Goal: Obtain resource: Obtain resource

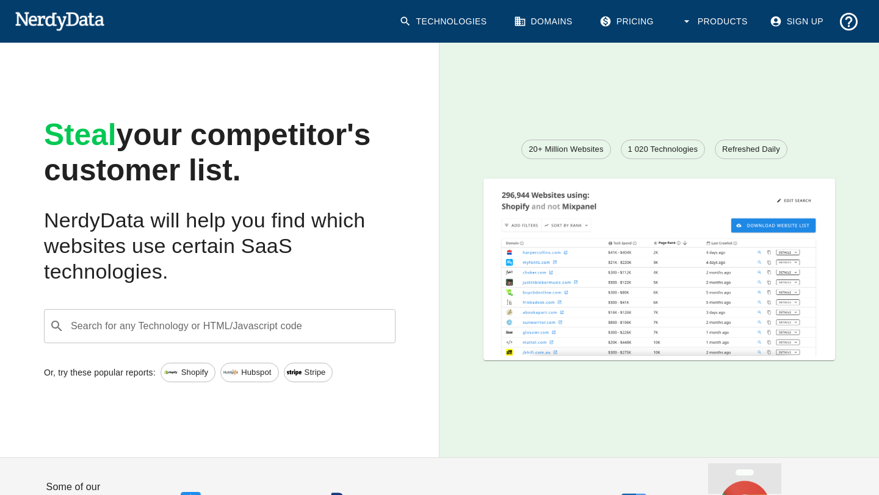
click at [647, 23] on link "Pricing" at bounding box center [627, 21] width 71 height 31
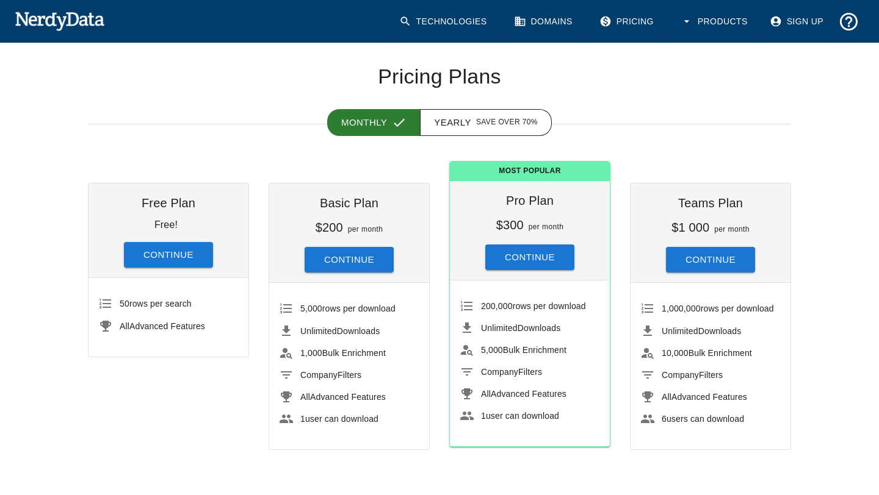
scroll to position [44, 0]
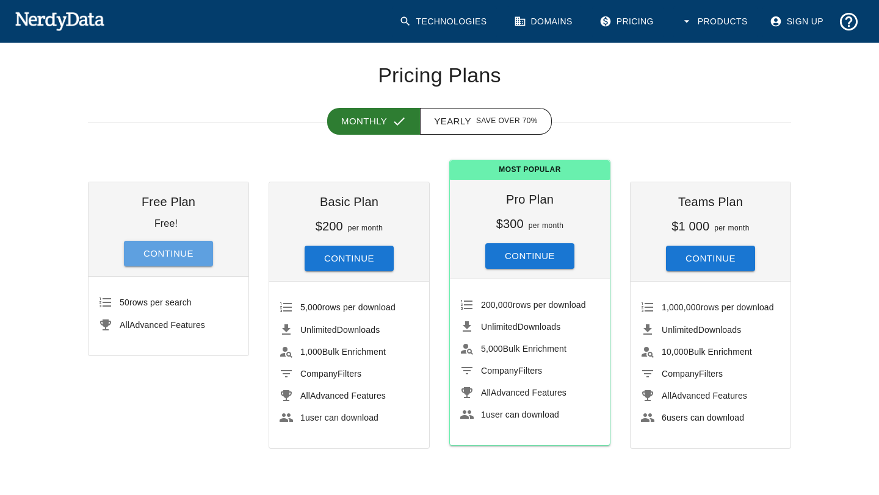
click at [189, 254] on button "Continue" at bounding box center [168, 254] width 89 height 26
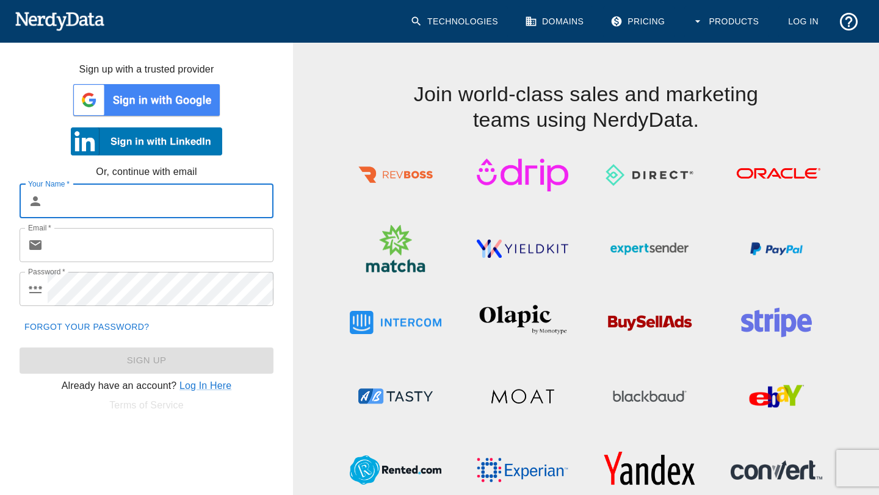
click at [201, 212] on input "Your Name   *" at bounding box center [161, 201] width 226 height 34
click at [195, 108] on img at bounding box center [146, 100] width 151 height 37
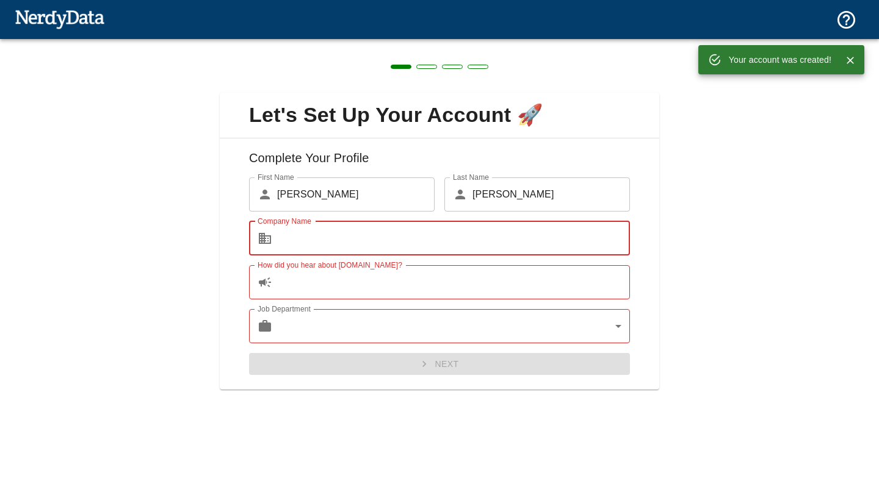
type input "[PERSON_NAME] Koncept Oy"
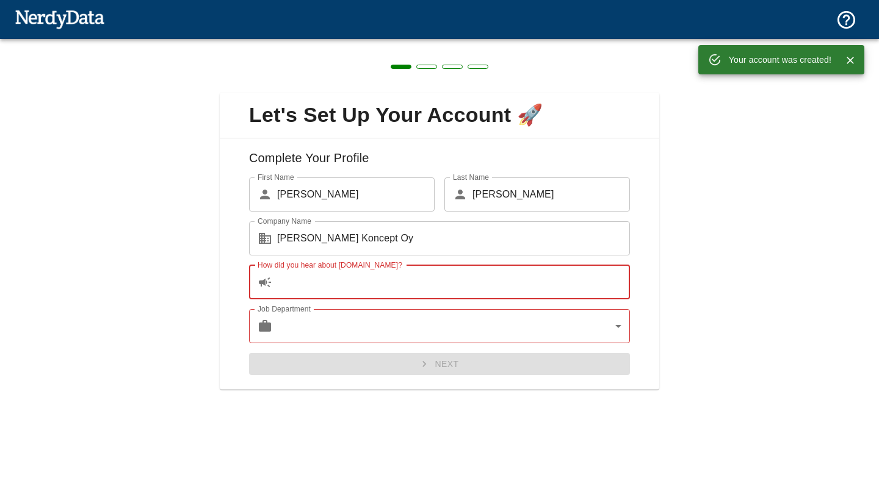
click at [407, 280] on input "How did you hear about [DOMAIN_NAME]?" at bounding box center [453, 282] width 353 height 34
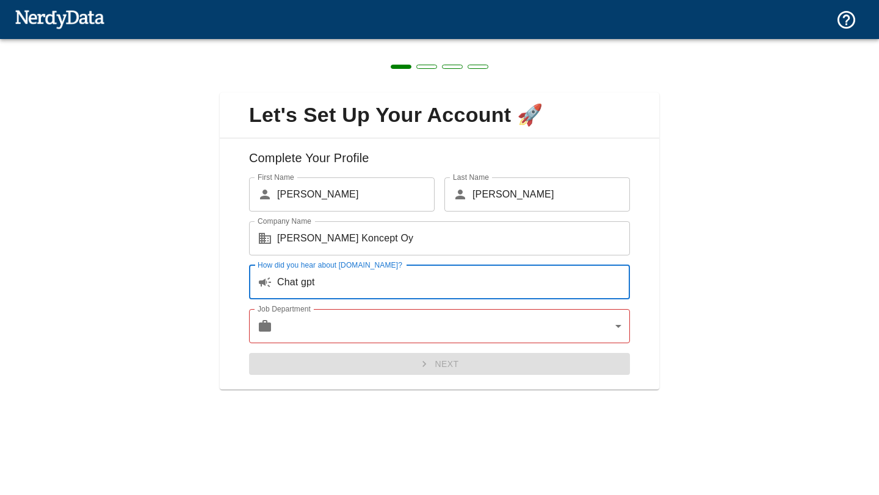
type input "Chat gpt"
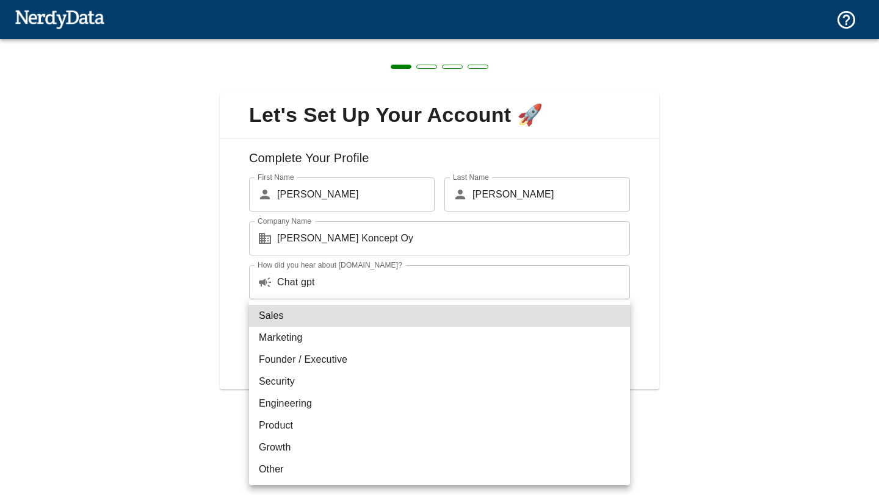
click at [386, 43] on body "Technologies Domains Pricing Products Create a Report Create a list of websites…" at bounding box center [439, 21] width 879 height 43
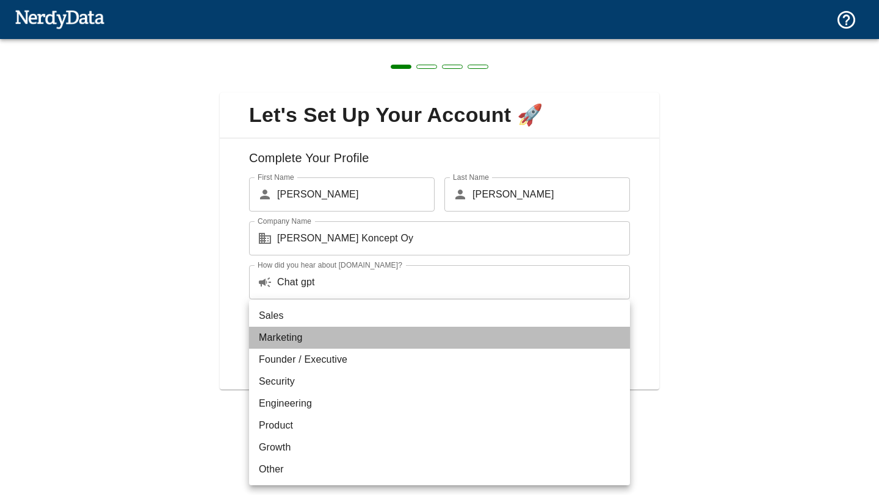
click at [367, 338] on li "Marketing" at bounding box center [439, 338] width 381 height 22
type input "marketing"
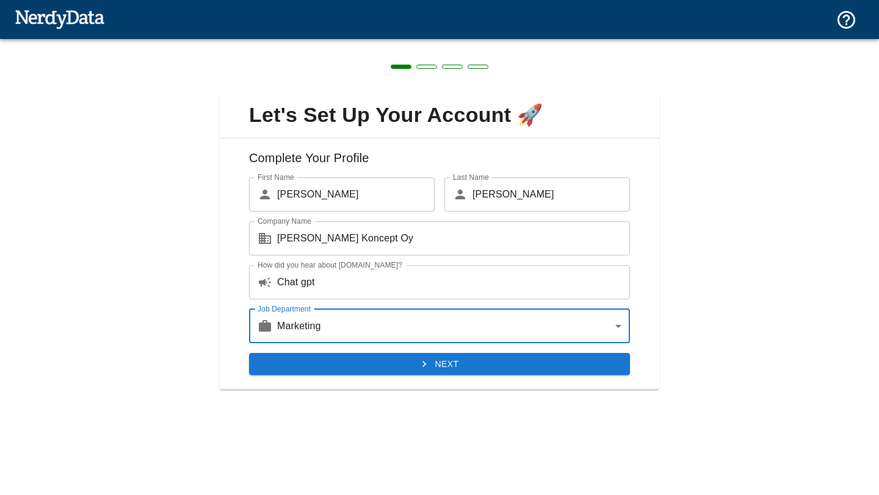
click at [394, 365] on button "Next" at bounding box center [439, 364] width 381 height 23
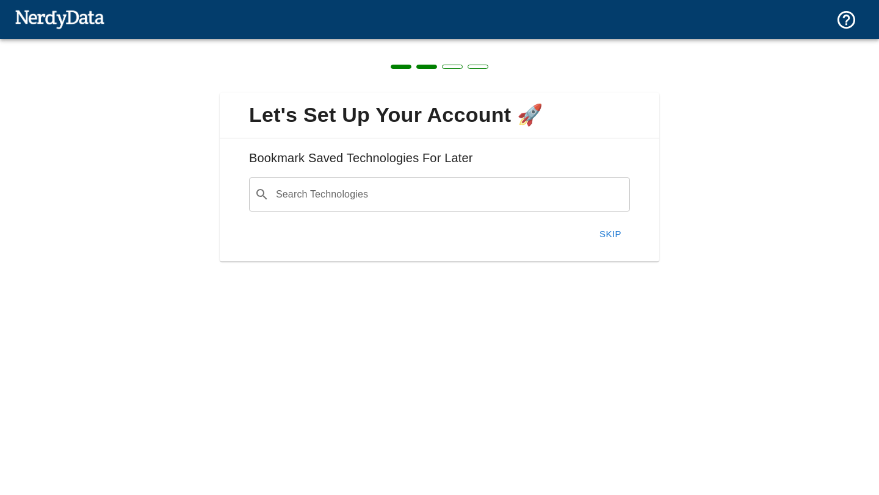
click at [528, 198] on input "Search Technologies" at bounding box center [449, 194] width 350 height 23
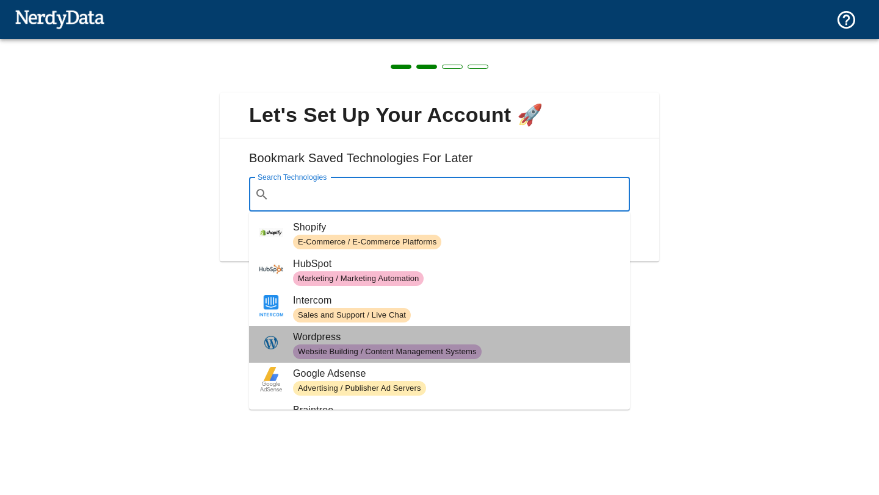
click at [407, 350] on span "Website Building / Content Management Systems" at bounding box center [387, 353] width 189 height 12
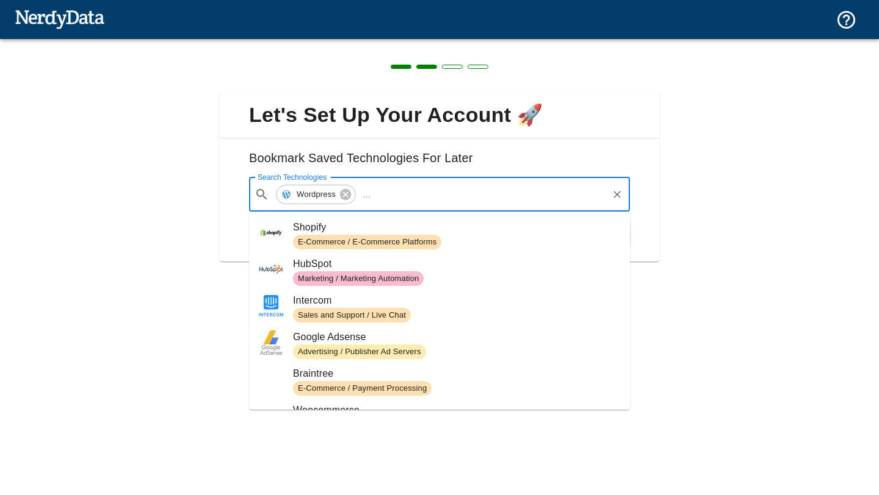
click at [461, 197] on input "Search Technologies" at bounding box center [491, 194] width 230 height 23
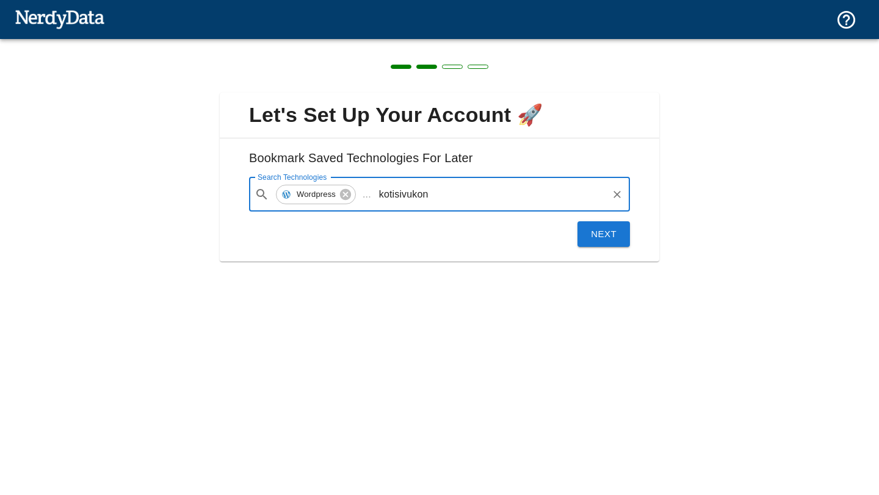
type input "kotisivukone"
click at [422, 195] on input "kotisivukone" at bounding box center [491, 194] width 230 height 23
click at [422, 194] on input "kotisivukone" at bounding box center [491, 194] width 230 height 23
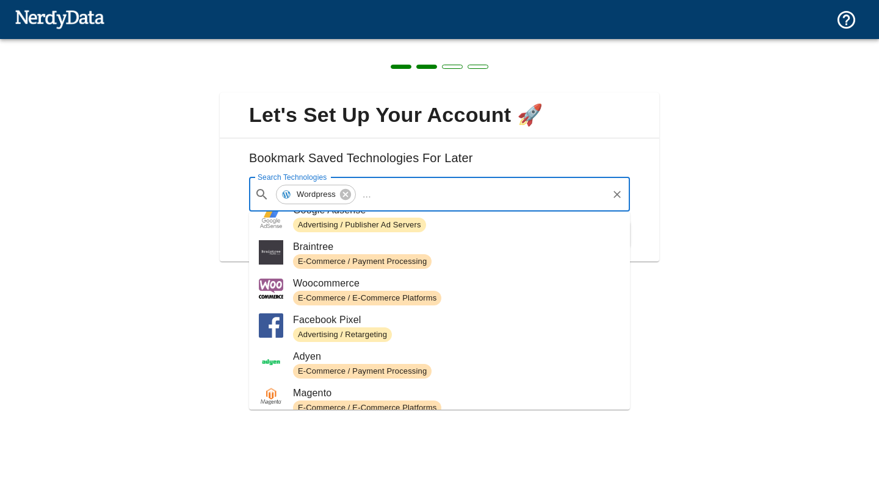
scroll to position [133, 0]
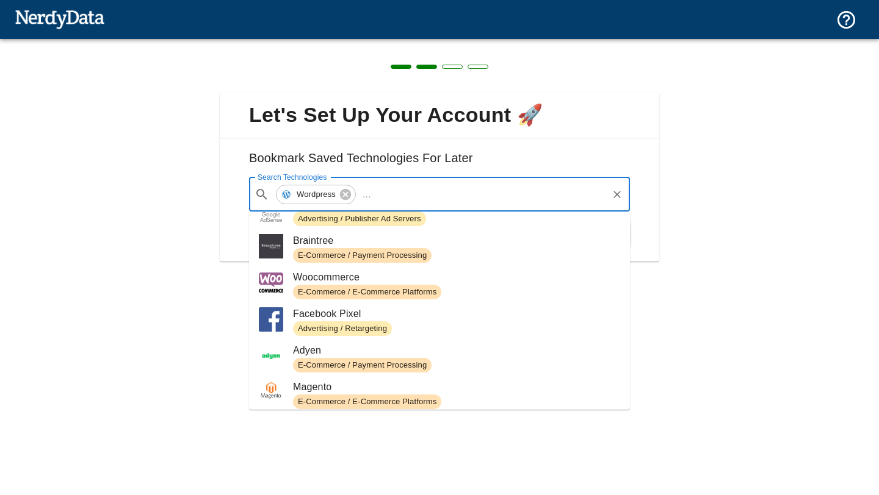
click at [412, 282] on span "Woocommerce" at bounding box center [456, 277] width 327 height 15
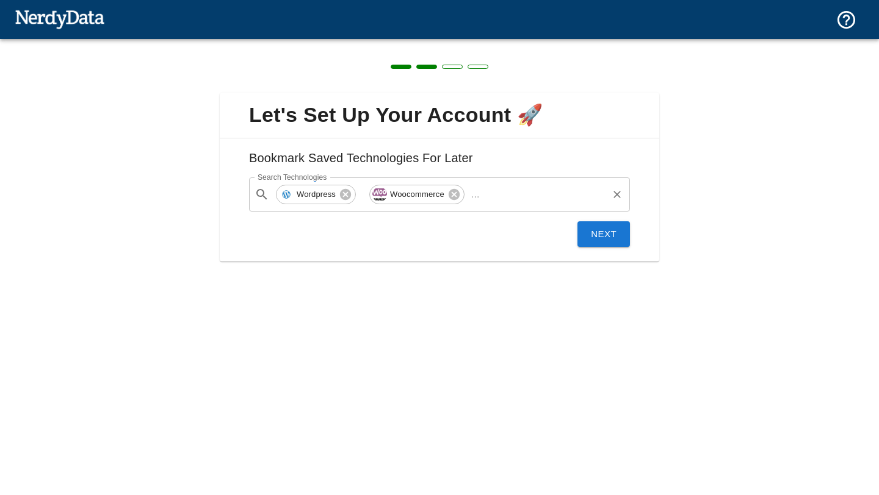
click at [532, 198] on input "Search Technologies" at bounding box center [544, 194] width 121 height 23
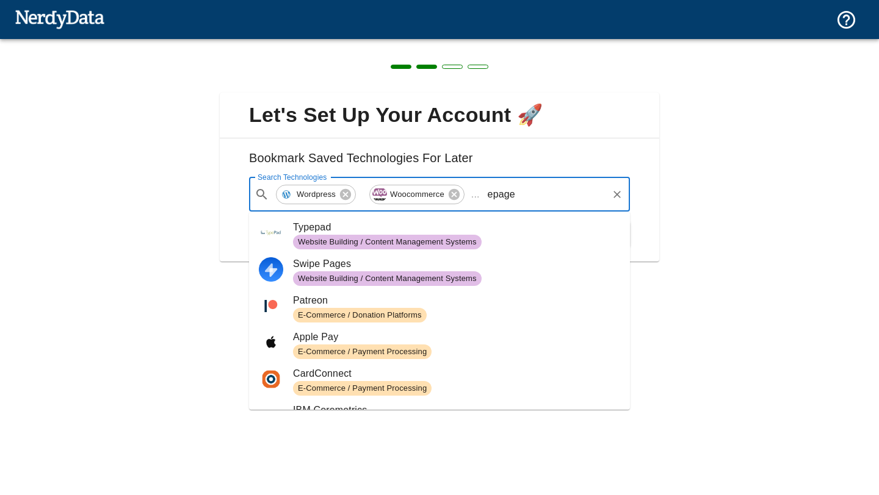
type input "epages"
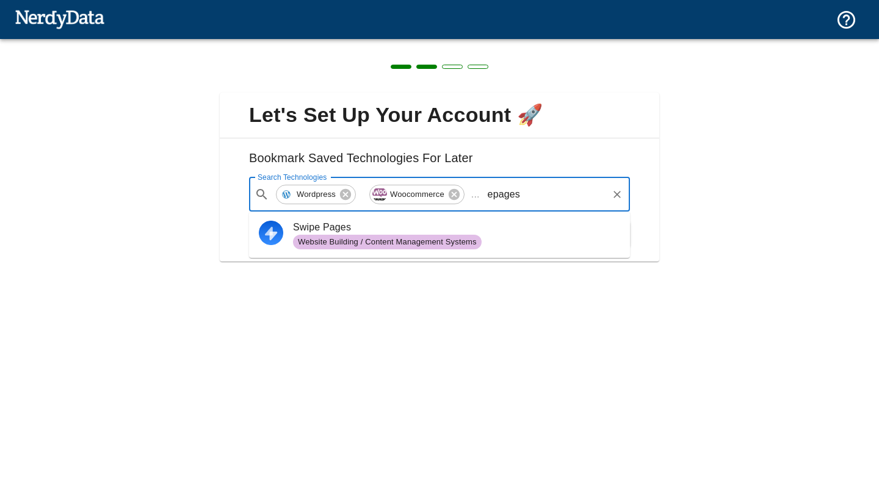
click at [514, 197] on input "epages" at bounding box center [544, 194] width 121 height 23
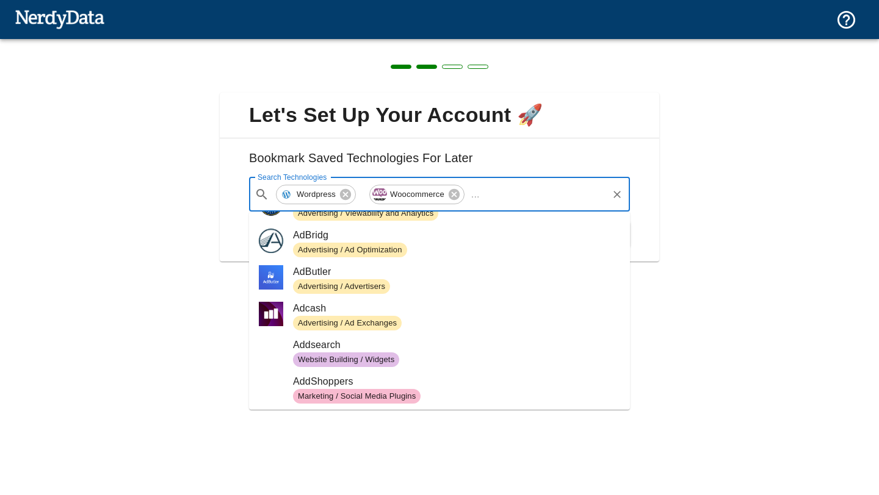
scroll to position [1642, 0]
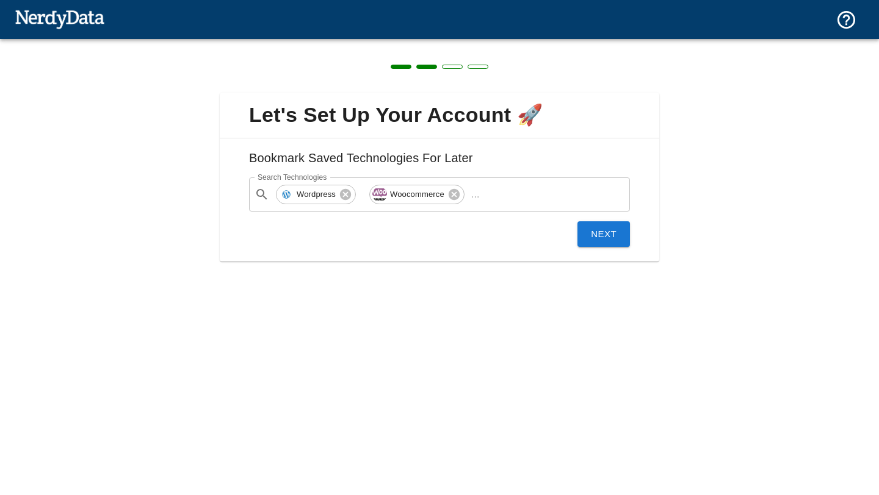
click at [727, 322] on div "Let's Set Up Your Account 🚀 Bookmark Saved Technologies For Later Search Techno…" at bounding box center [439, 247] width 879 height 495
click at [613, 231] on button "Next" at bounding box center [603, 234] width 52 height 26
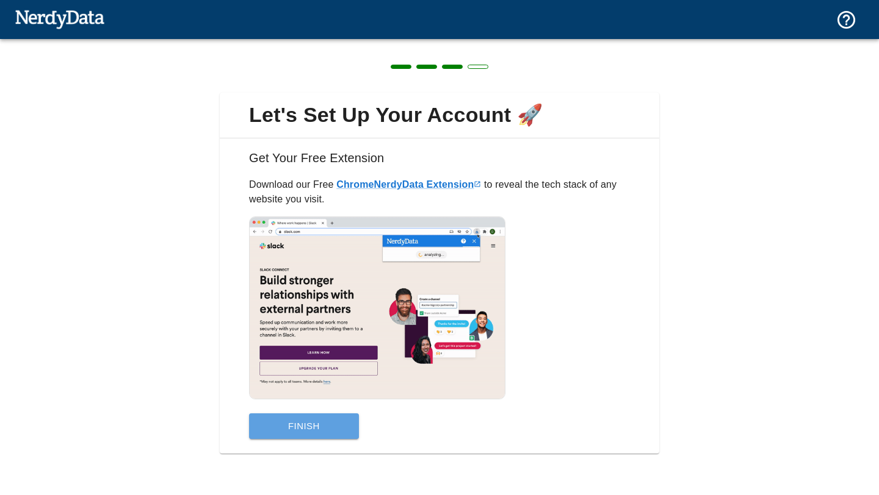
click at [315, 420] on button "Finish" at bounding box center [304, 427] width 110 height 26
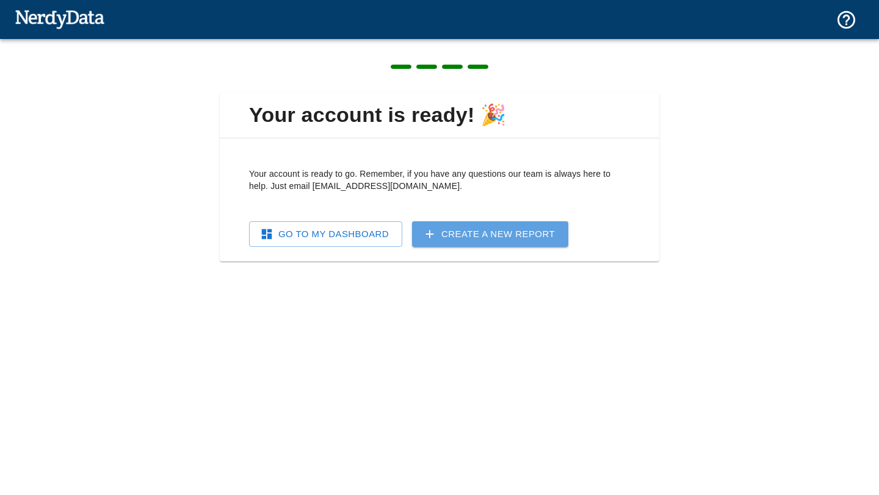
click at [451, 236] on link "Create a New Report" at bounding box center [490, 234] width 156 height 26
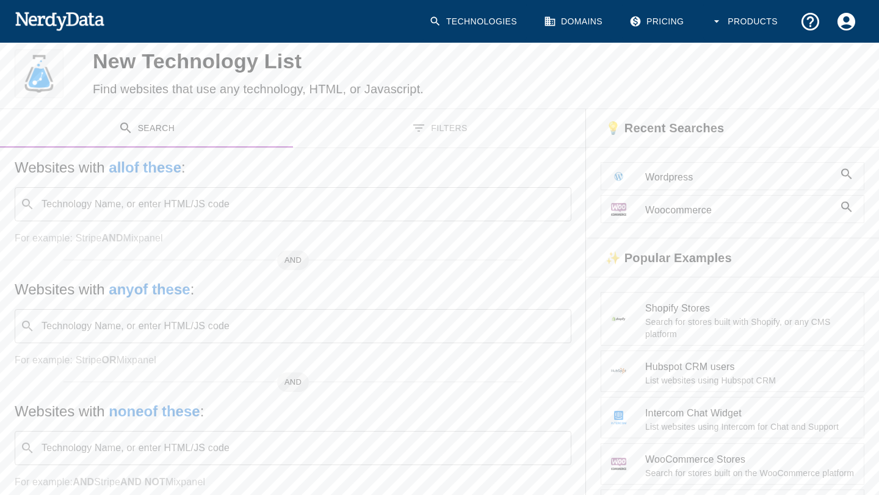
scroll to position [30, 0]
click at [448, 129] on button "Filters" at bounding box center [439, 127] width 293 height 38
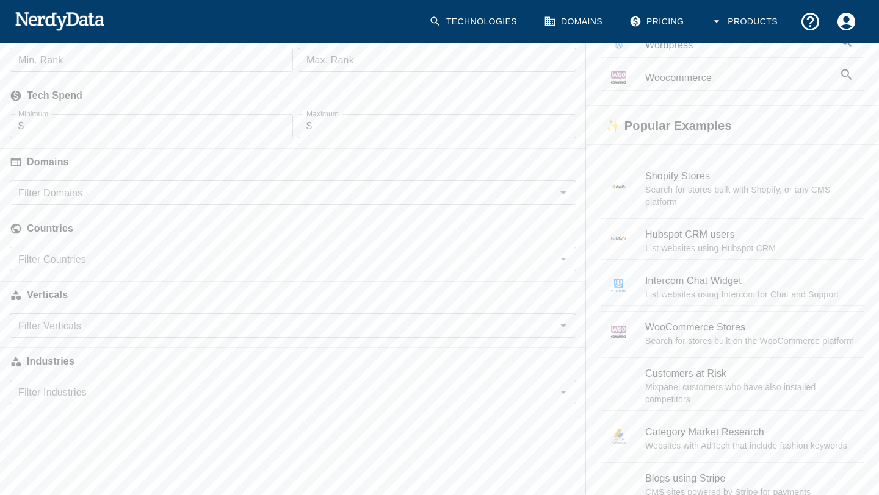
scroll to position [164, 0]
click at [359, 190] on input "Filter Domains" at bounding box center [282, 189] width 539 height 17
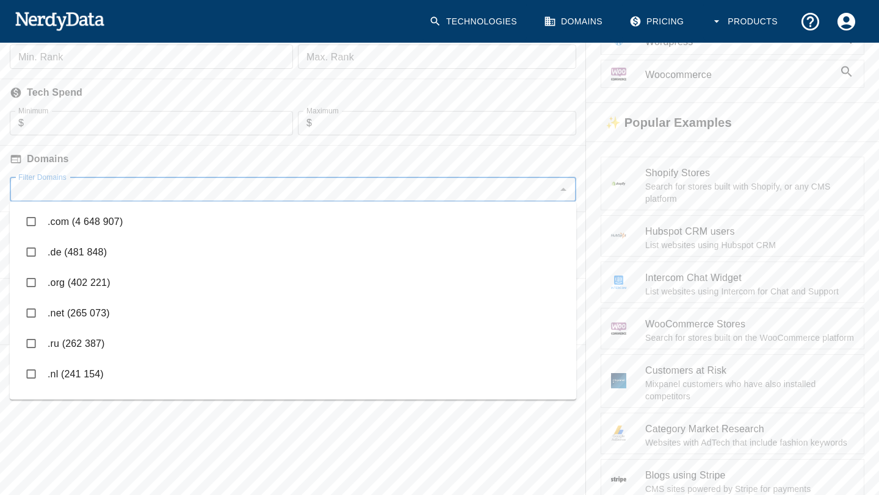
click at [516, 166] on h6 "Domains" at bounding box center [293, 159] width 586 height 27
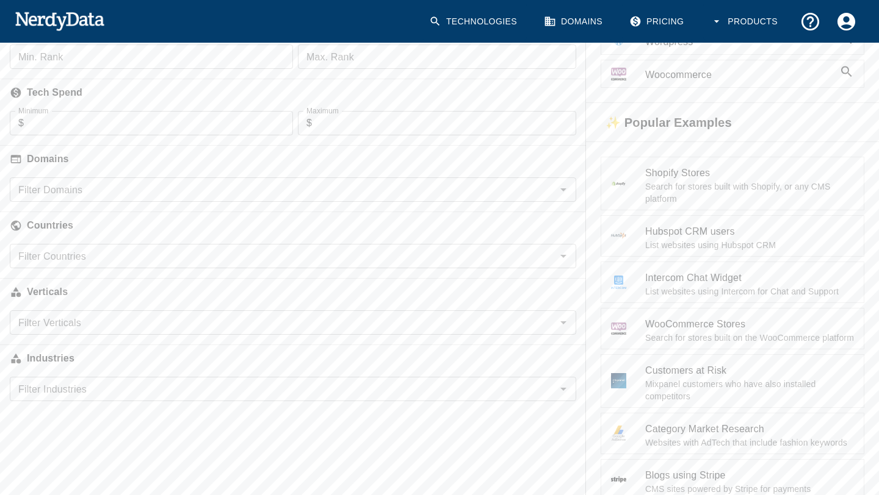
click at [469, 257] on input "Filter Countries" at bounding box center [282, 256] width 539 height 17
type input "fin"
click at [32, 289] on input "checkbox" at bounding box center [31, 288] width 23 height 23
checkbox input "true"
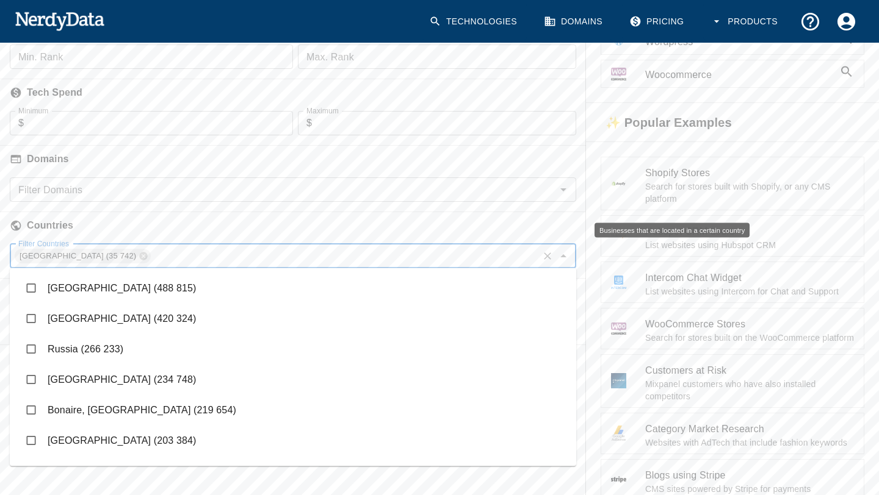
click at [301, 223] on h6 "Countries" at bounding box center [293, 225] width 586 height 27
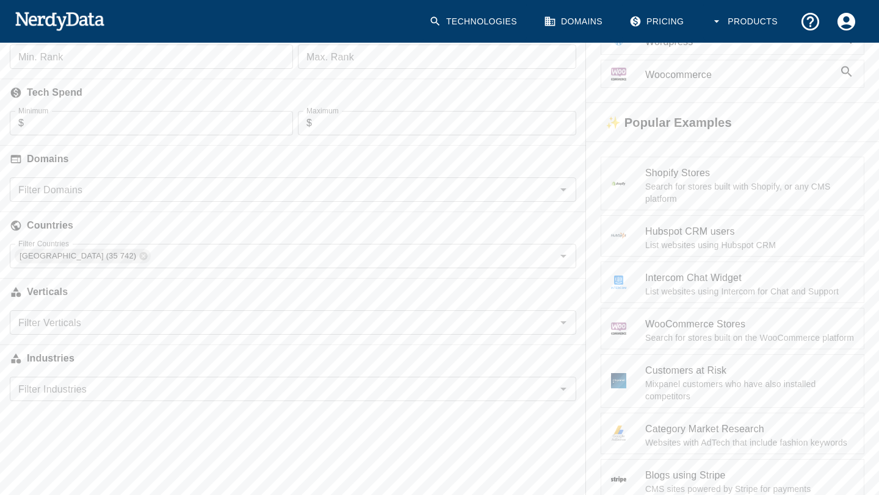
click at [321, 318] on input "Filter Verticals" at bounding box center [282, 322] width 539 height 17
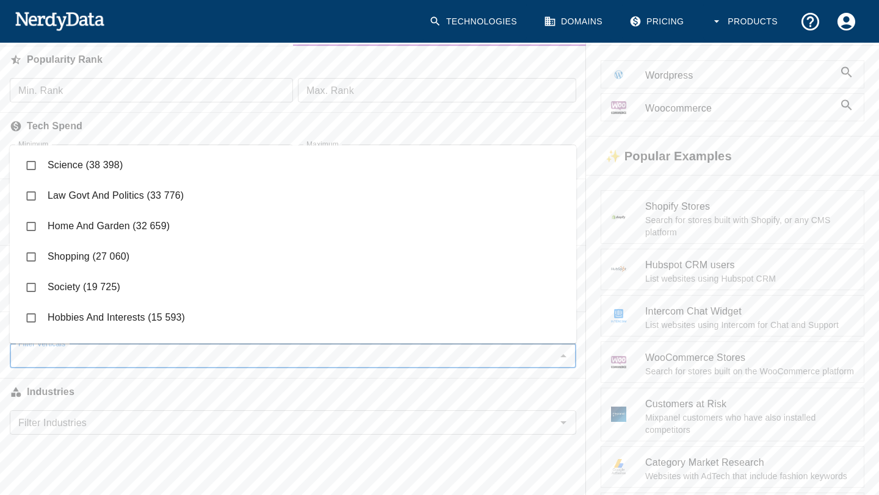
scroll to position [0, 0]
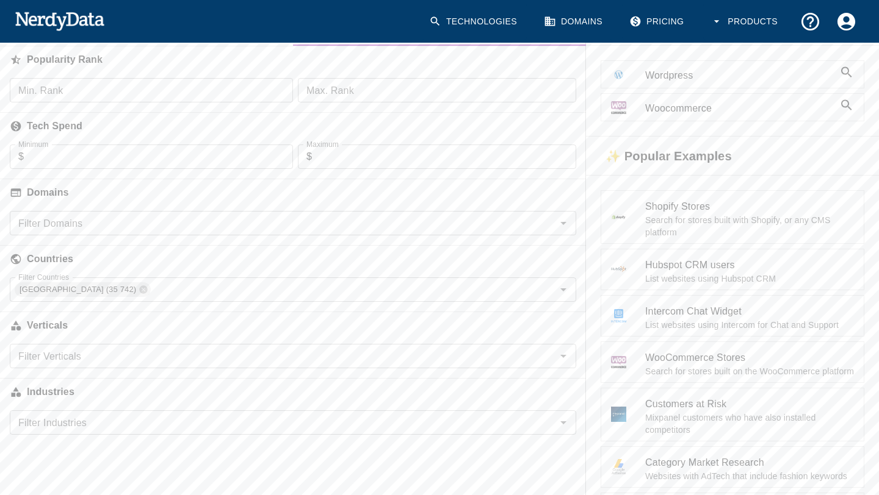
click at [179, 456] on div "Search Filters Websites with all of these : Technology Name, or enter HTML/JS c…" at bounding box center [293, 417] width 586 height 820
click at [209, 419] on input "Filter Industries" at bounding box center [282, 422] width 539 height 17
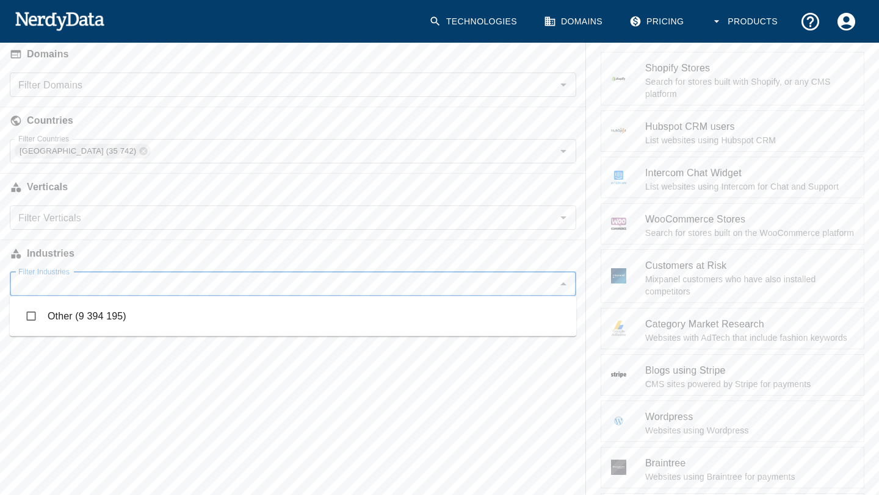
scroll to position [271, 0]
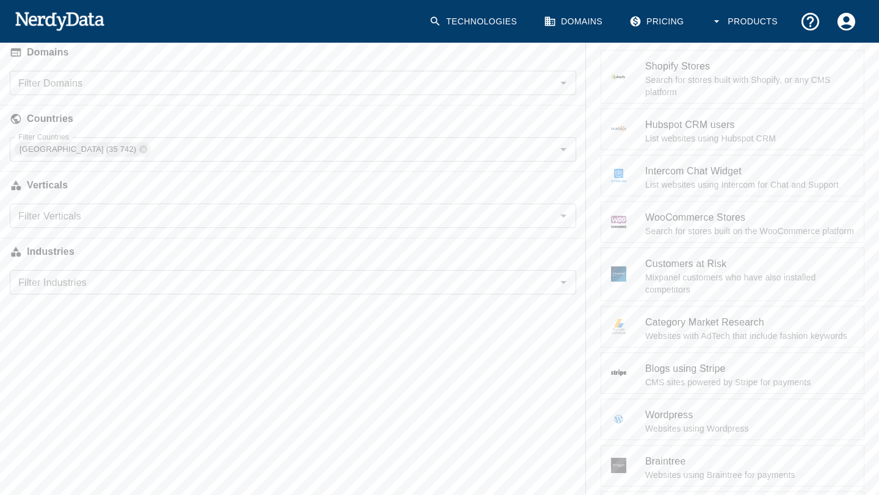
click at [206, 427] on div "Search Filters Websites with all of these : Technology Name, or enter HTML/JS c…" at bounding box center [293, 277] width 586 height 820
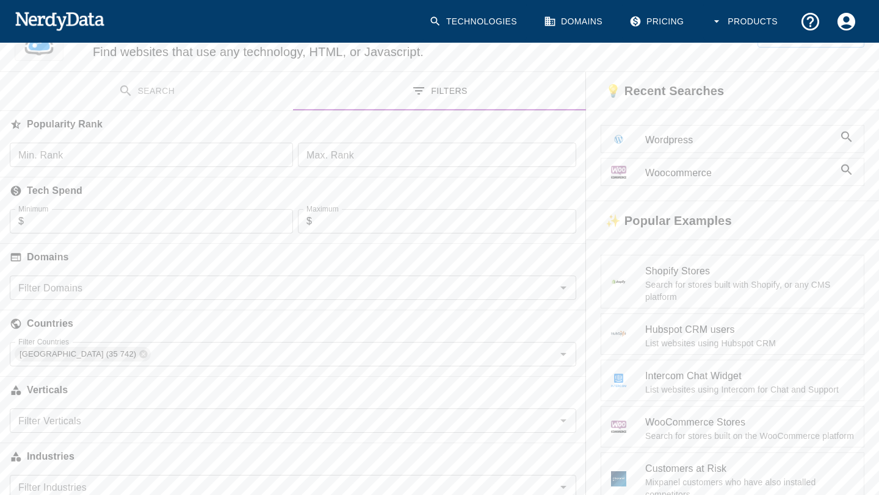
scroll to position [0, 0]
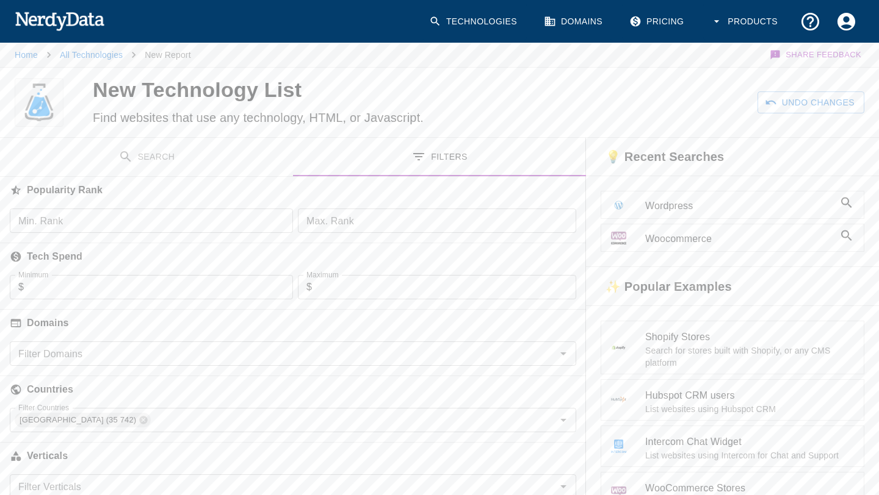
click at [262, 353] on input "Filter Domains" at bounding box center [282, 353] width 539 height 17
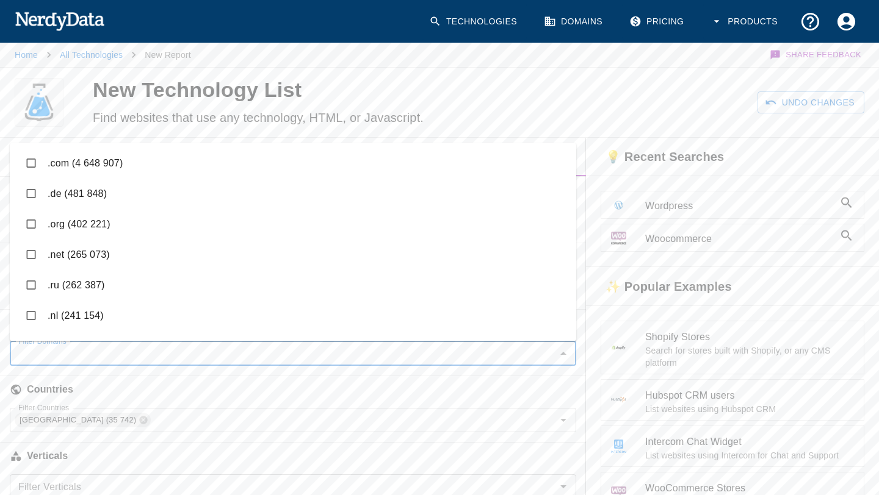
click at [514, 91] on div "Undo Changes" at bounding box center [678, 103] width 400 height 70
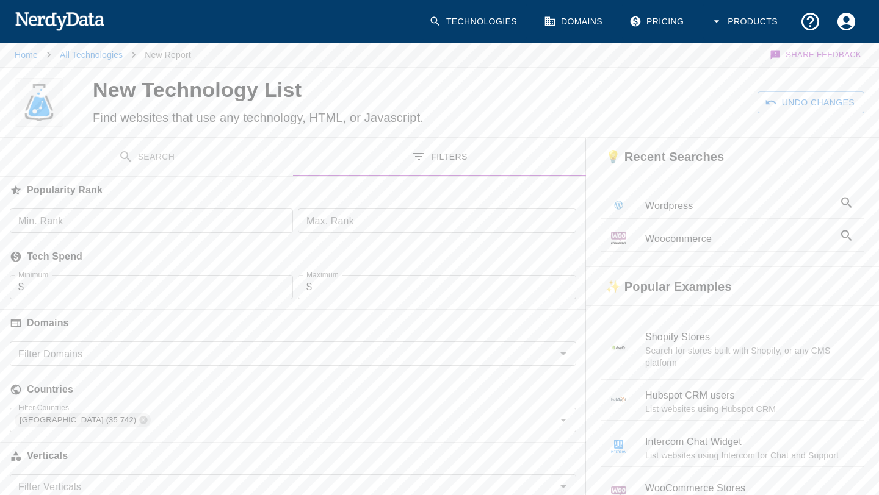
click at [195, 156] on button "Search" at bounding box center [146, 157] width 293 height 38
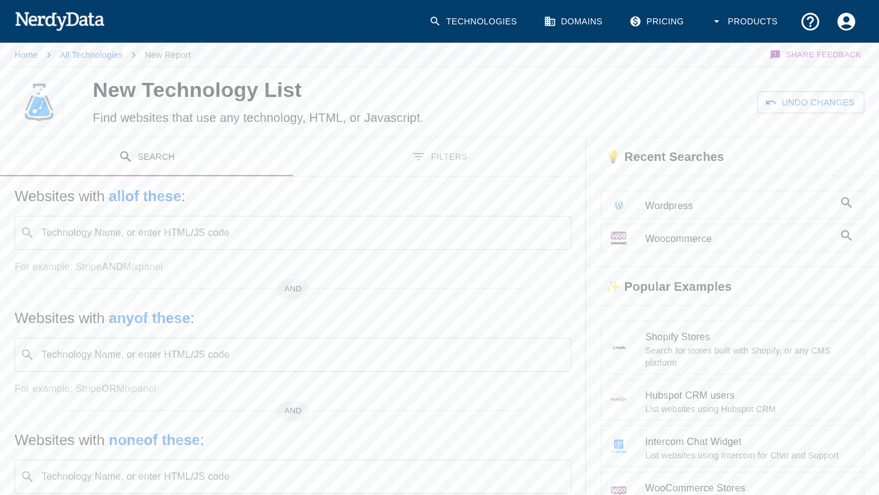
click at [763, 239] on span "Woocommerce" at bounding box center [739, 239] width 189 height 15
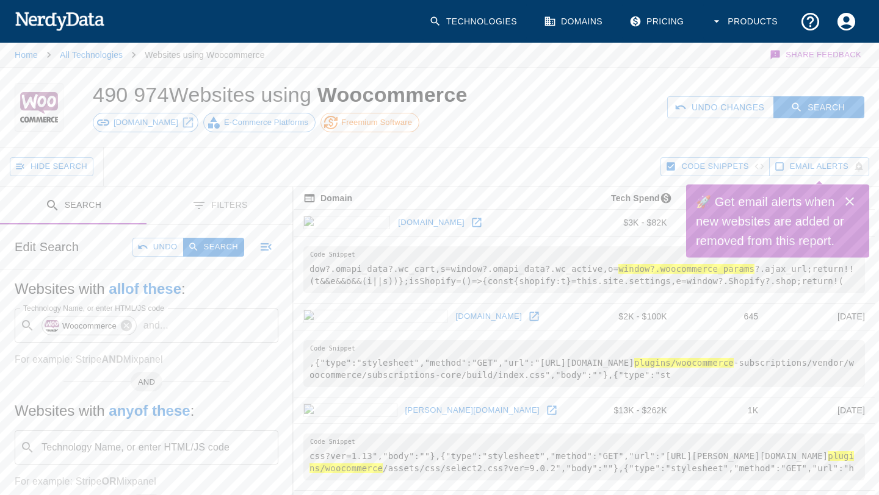
click at [846, 195] on icon "Close" at bounding box center [849, 202] width 15 height 15
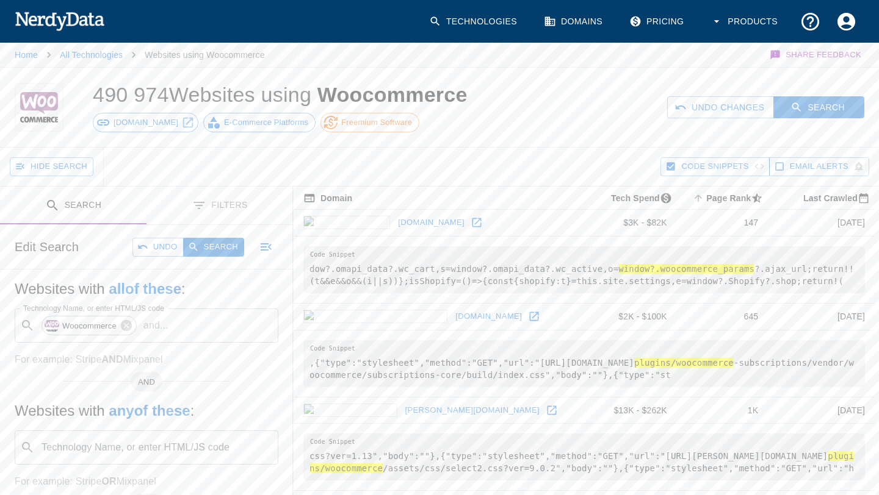
click at [672, 165] on icon "button" at bounding box center [670, 166] width 11 height 11
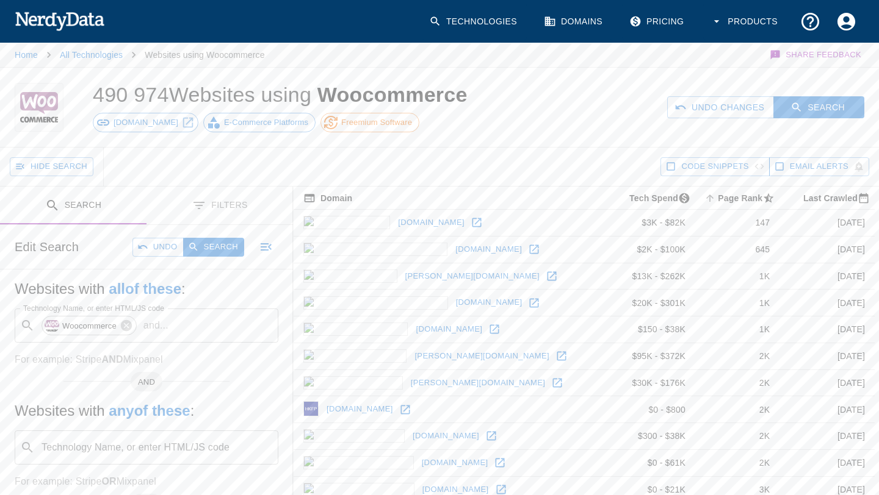
click at [237, 209] on button "Filters" at bounding box center [219, 206] width 146 height 38
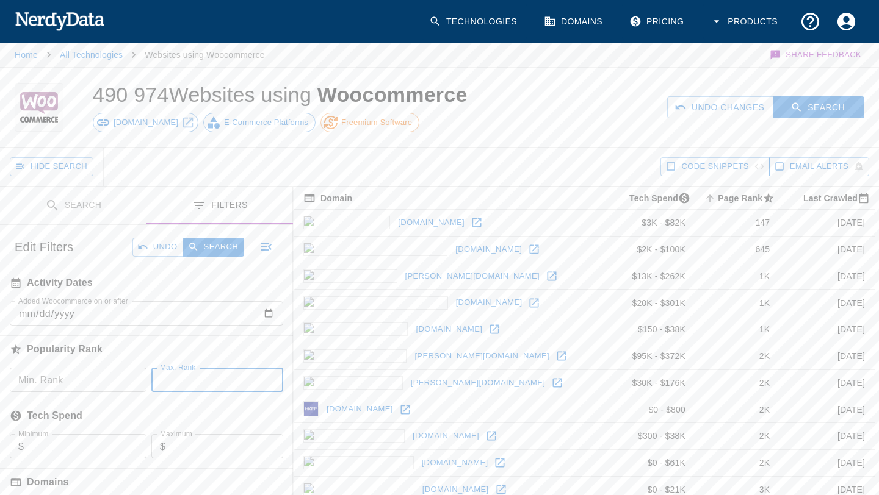
click at [199, 381] on input "Max. Rank" at bounding box center [217, 380] width 132 height 24
type input "1"
click at [251, 378] on input "1" at bounding box center [201, 380] width 100 height 24
click at [269, 386] on icon "button" at bounding box center [265, 380] width 12 height 12
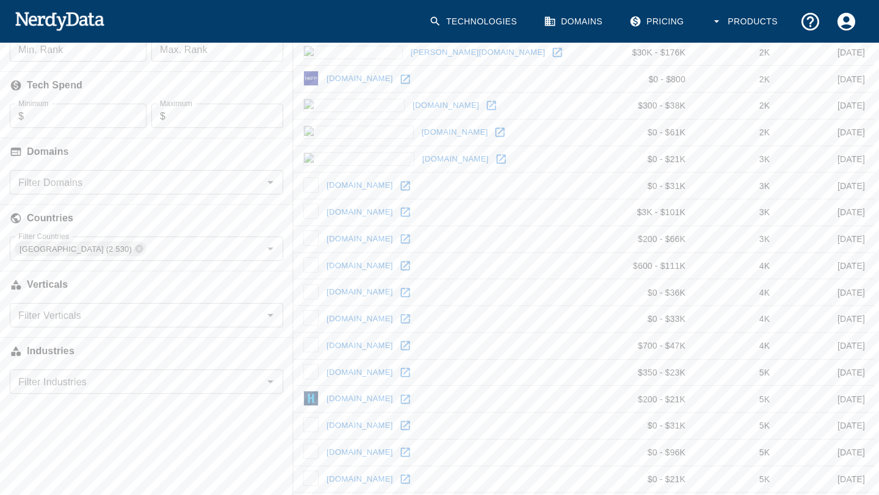
scroll to position [259, 0]
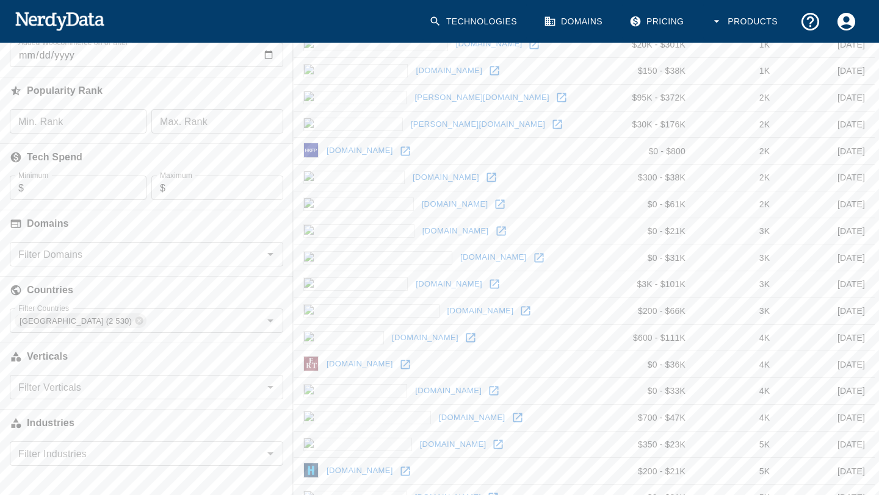
click at [190, 258] on input "Filter Domains" at bounding box center [136, 254] width 246 height 17
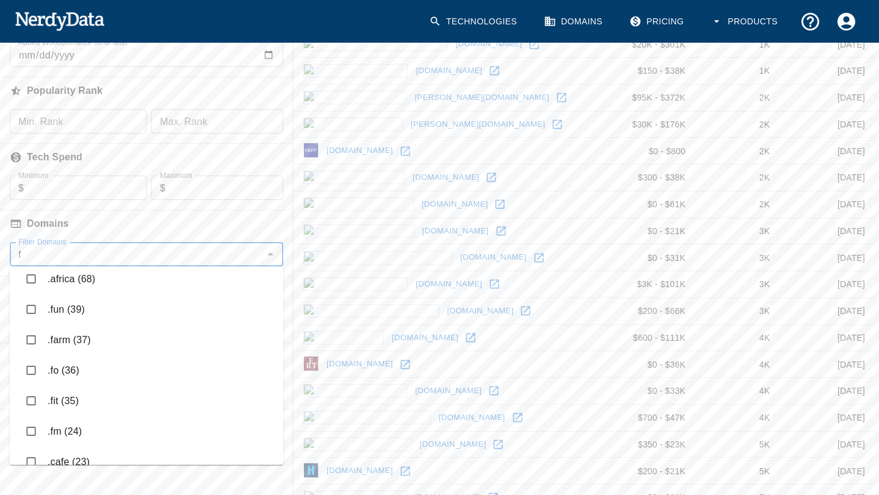
scroll to position [0, 0]
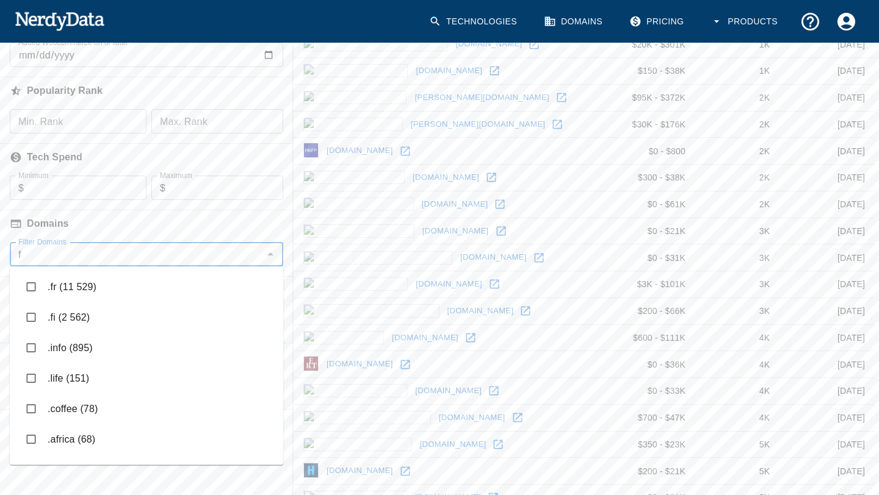
type input "fi"
click at [32, 287] on input "checkbox" at bounding box center [31, 287] width 23 height 23
checkbox input "true"
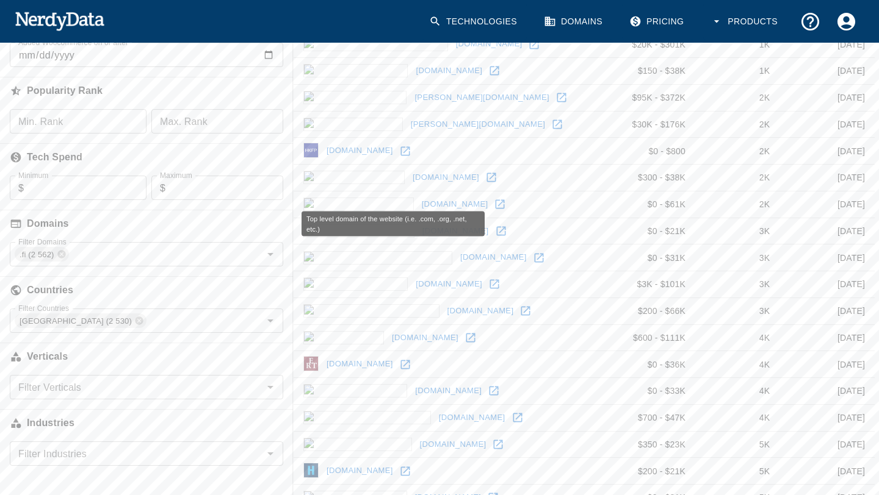
click at [212, 228] on h6 "Domains" at bounding box center [146, 223] width 293 height 27
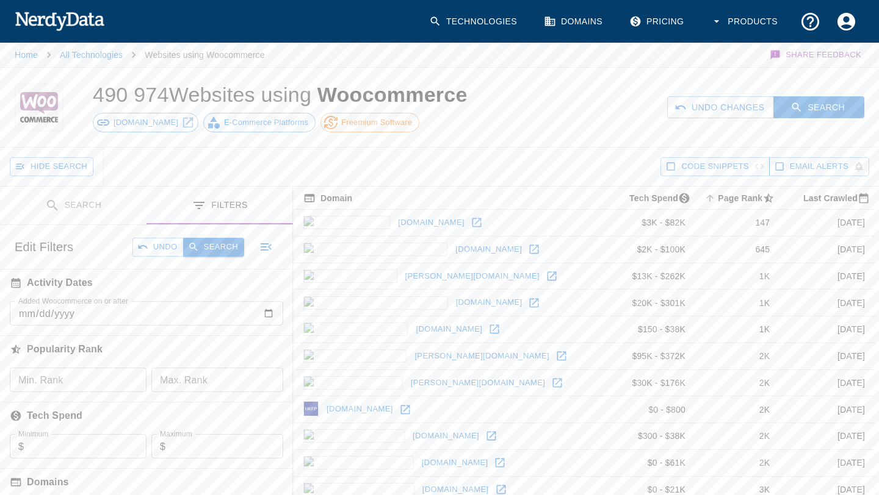
click at [210, 249] on button "Search" at bounding box center [213, 247] width 61 height 19
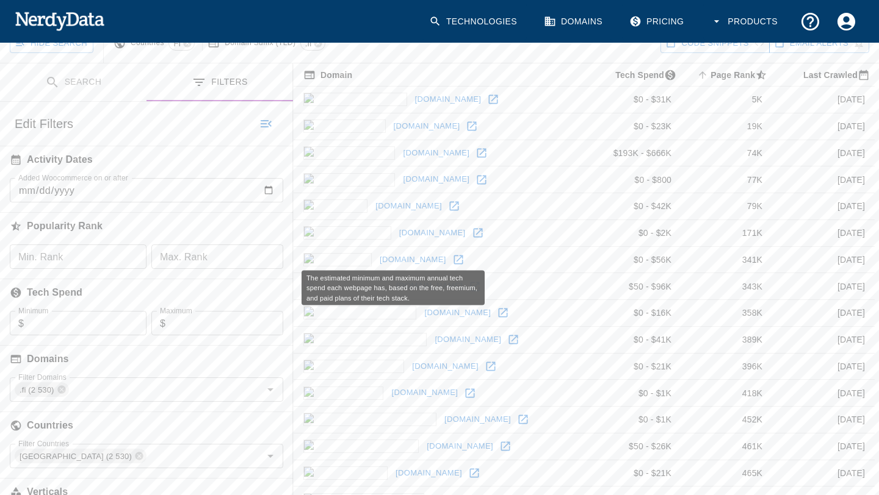
scroll to position [149, 0]
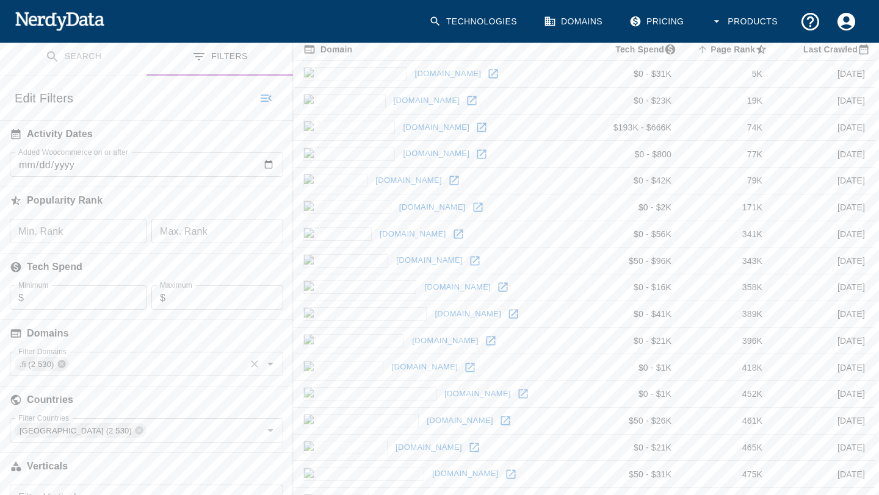
click at [62, 364] on icon at bounding box center [62, 364] width 10 height 10
click at [224, 99] on button "Search" at bounding box center [213, 98] width 61 height 19
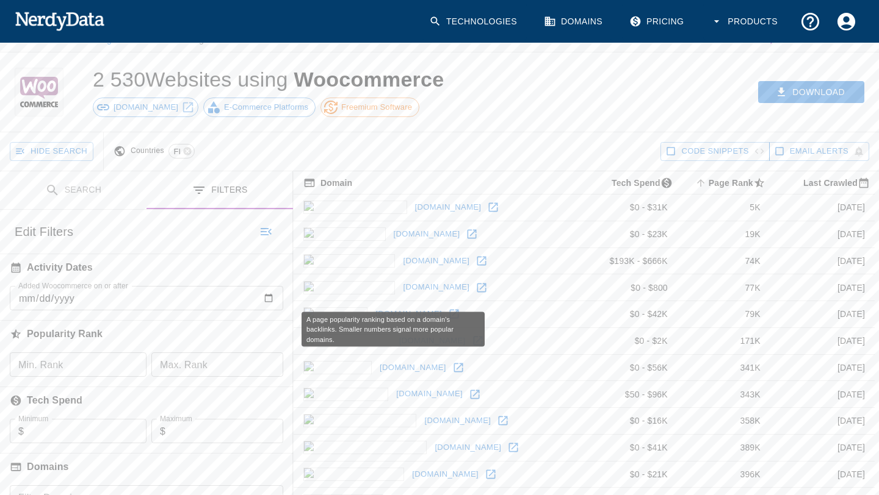
scroll to position [18, 0]
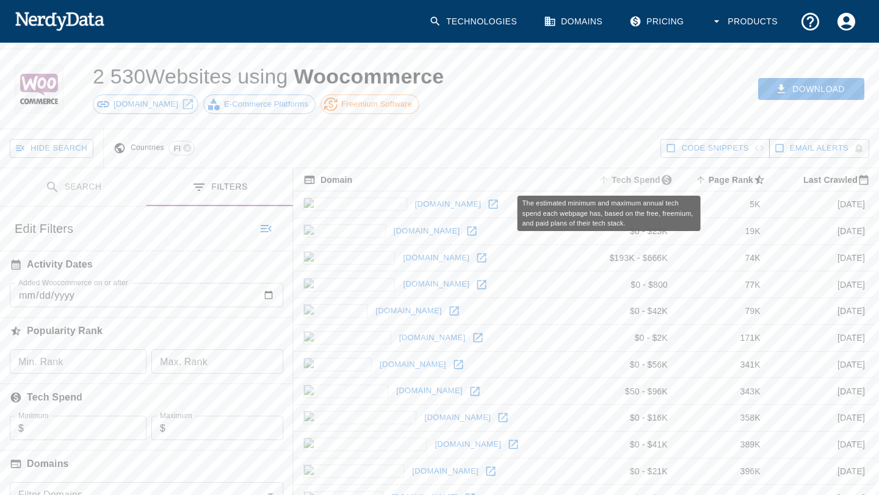
click at [598, 181] on icon "The estimated minimum and maximum annual tech spend each webpage has, based on …" at bounding box center [603, 179] width 11 height 11
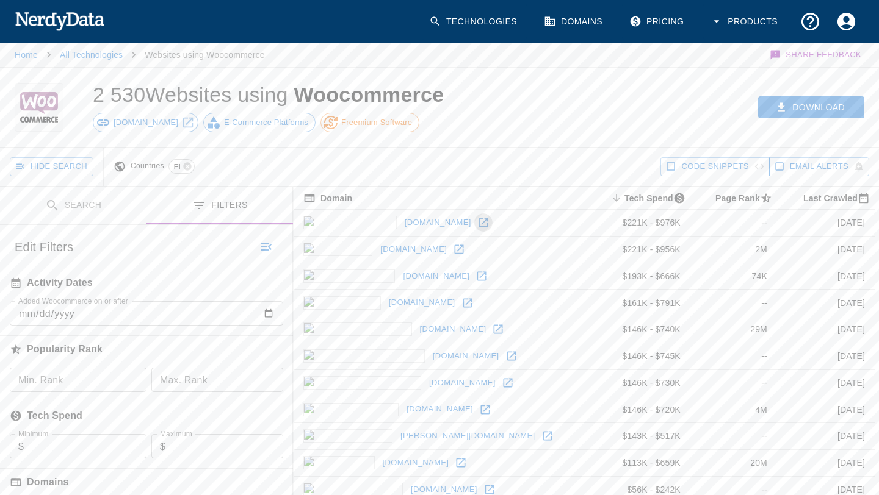
click at [478, 225] on icon at bounding box center [482, 222] width 9 height 9
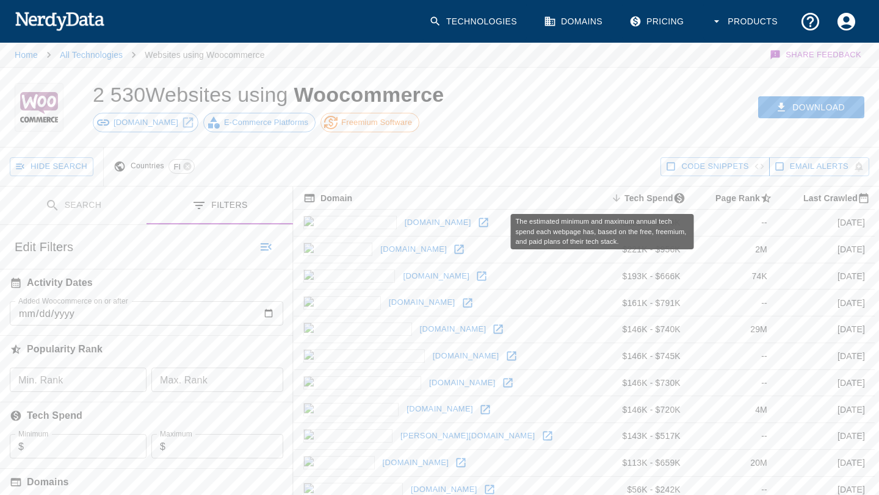
click at [613, 198] on icon "The estimated minimum and maximum annual tech spend each webpage has, based on …" at bounding box center [616, 198] width 7 height 7
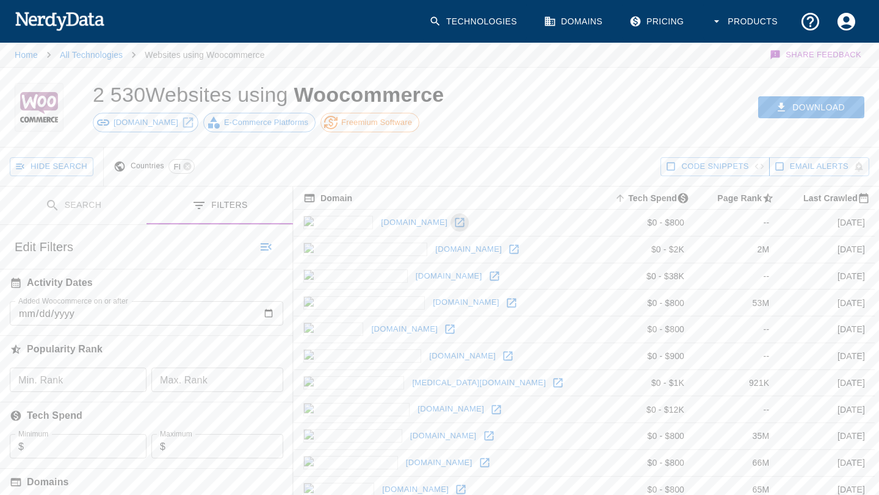
click at [453, 226] on icon at bounding box center [459, 223] width 12 height 12
click at [508, 251] on icon at bounding box center [514, 249] width 12 height 12
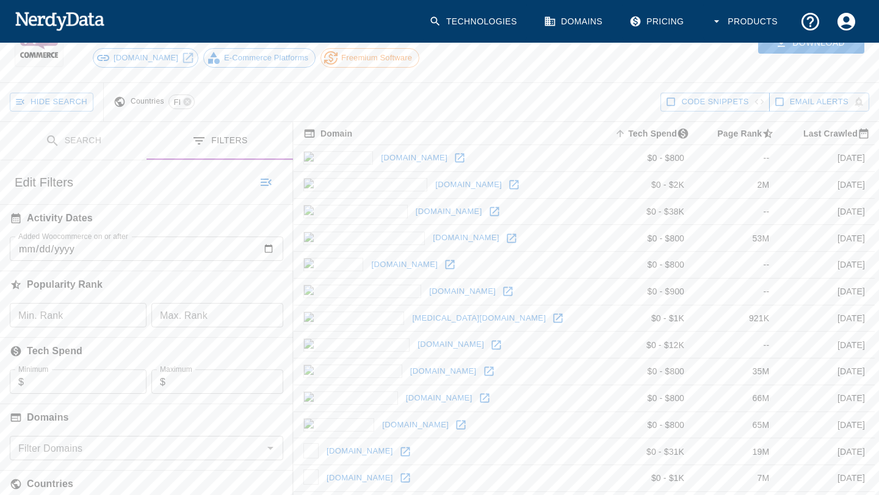
scroll to position [65, 1]
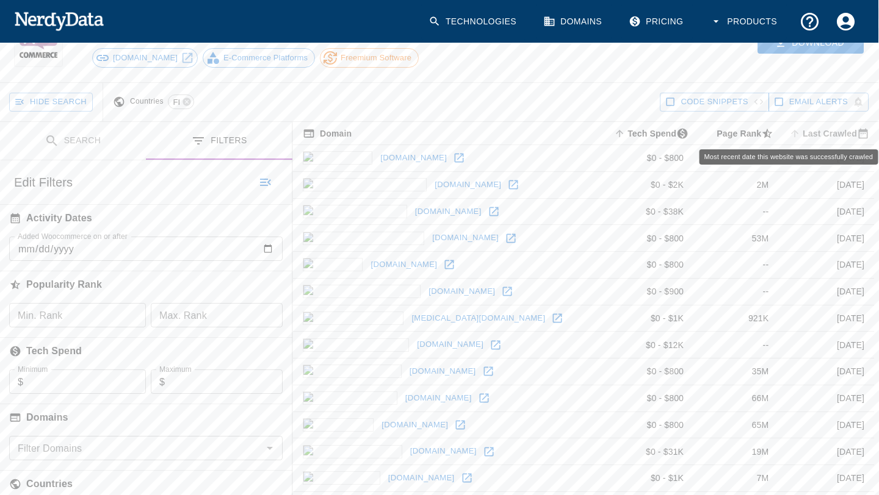
click at [794, 135] on icon "Most recent date this website was successfully crawled" at bounding box center [794, 133] width 11 height 11
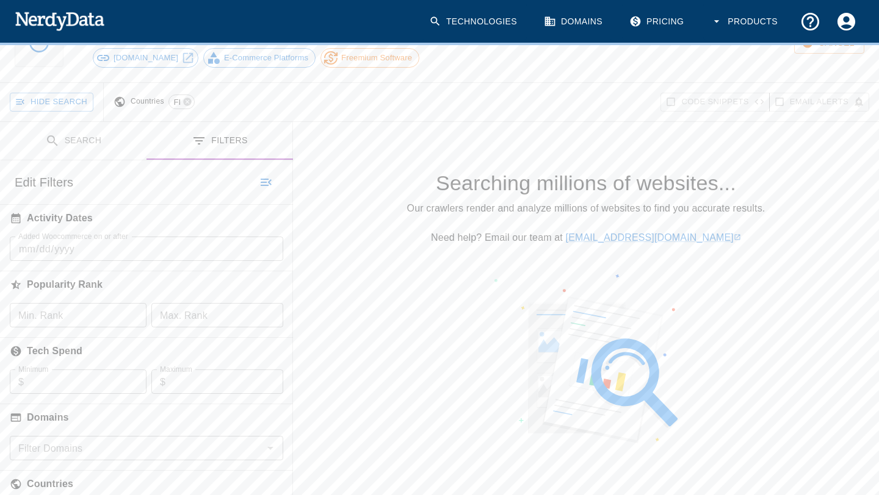
scroll to position [63, 0]
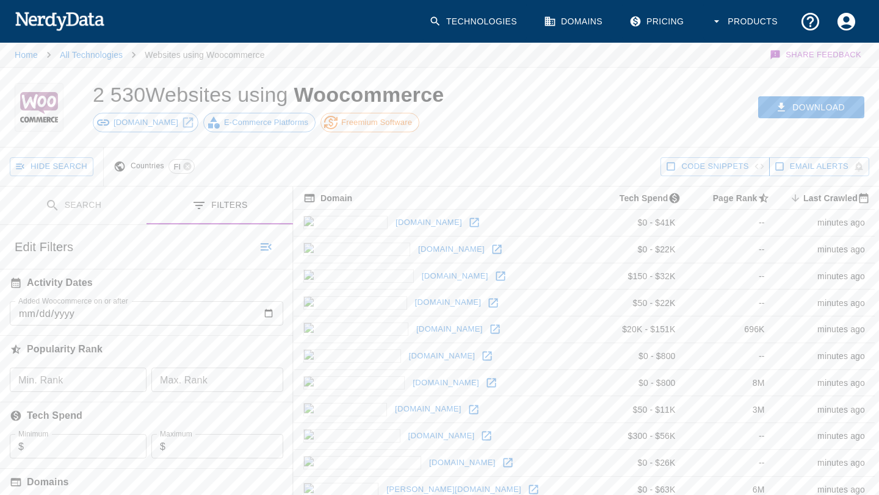
click at [494, 277] on icon at bounding box center [500, 276] width 12 height 12
click at [808, 106] on button "Download" at bounding box center [811, 107] width 106 height 23
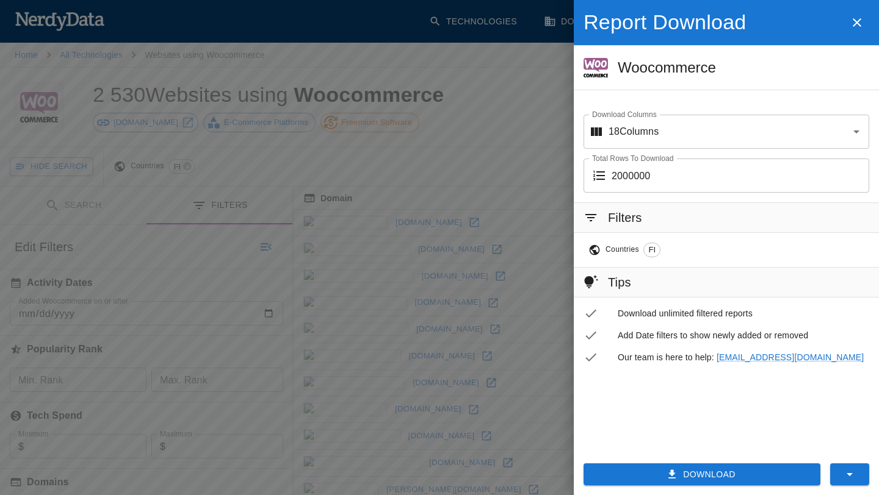
click at [589, 218] on icon at bounding box center [590, 217] width 15 height 15
click at [860, 132] on icon "Open" at bounding box center [856, 131] width 15 height 15
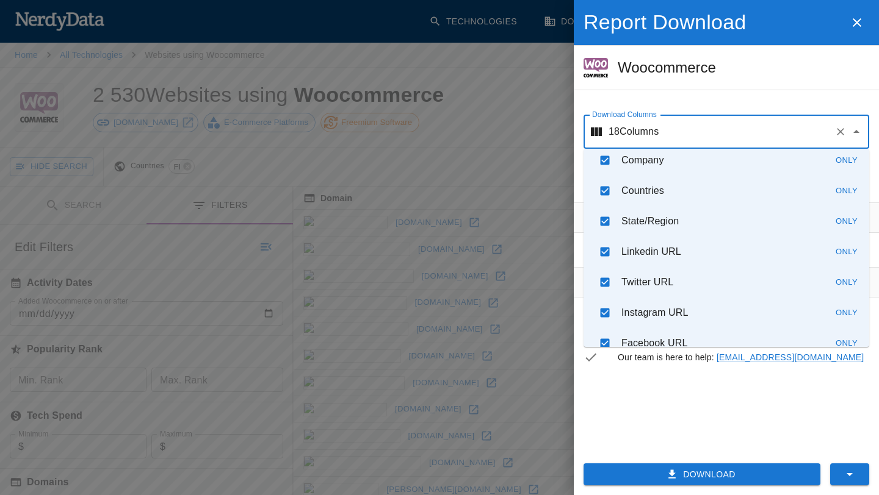
scroll to position [361, 0]
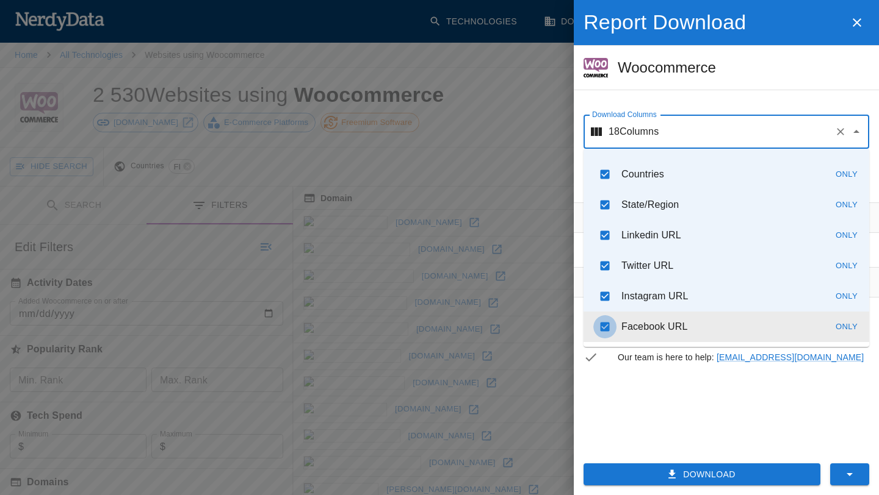
click at [606, 328] on input "checkbox" at bounding box center [604, 326] width 23 height 23
checkbox input "false"
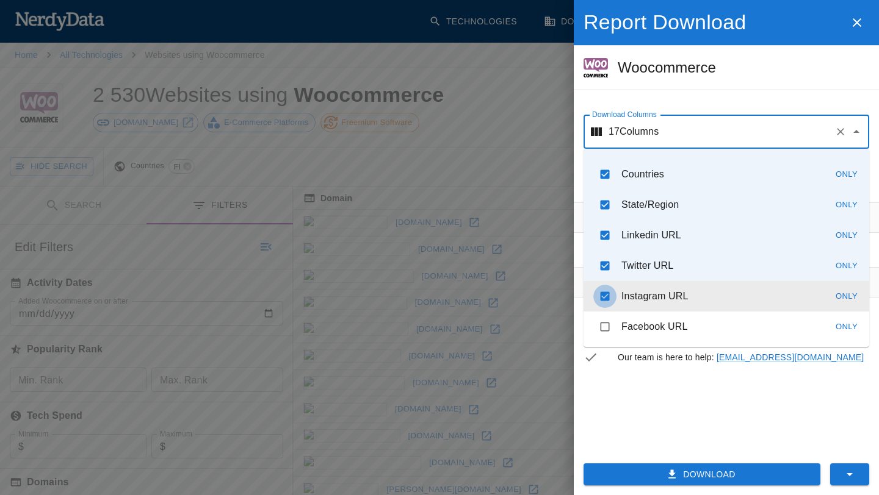
click at [606, 300] on input "checkbox" at bounding box center [604, 296] width 23 height 23
checkbox input "false"
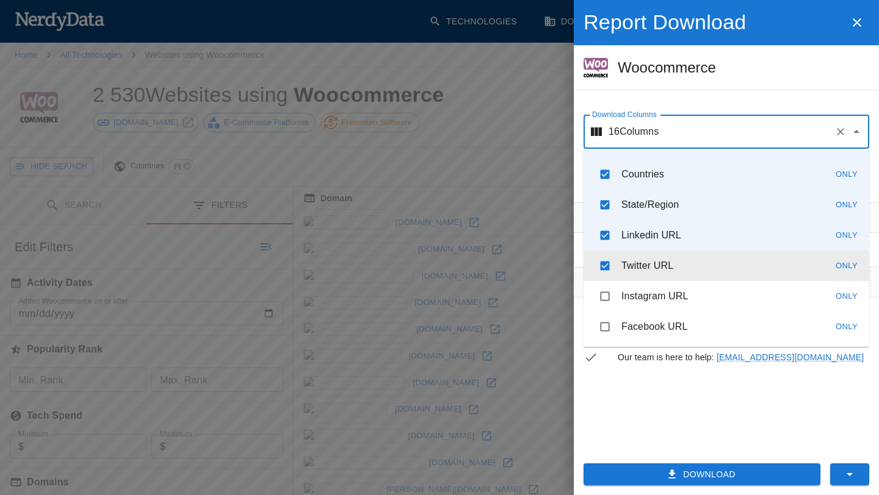
click at [608, 270] on input "checkbox" at bounding box center [604, 265] width 23 height 23
checkbox input "false"
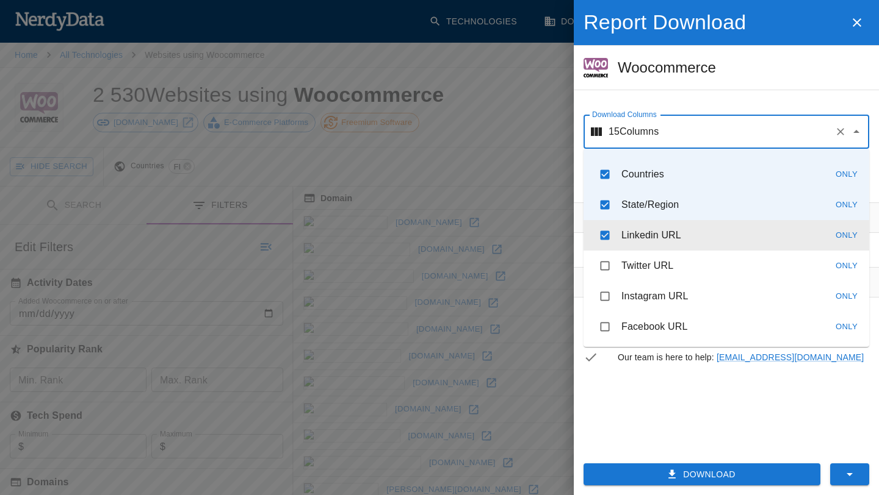
click at [607, 235] on input "checkbox" at bounding box center [604, 235] width 23 height 23
checkbox input "false"
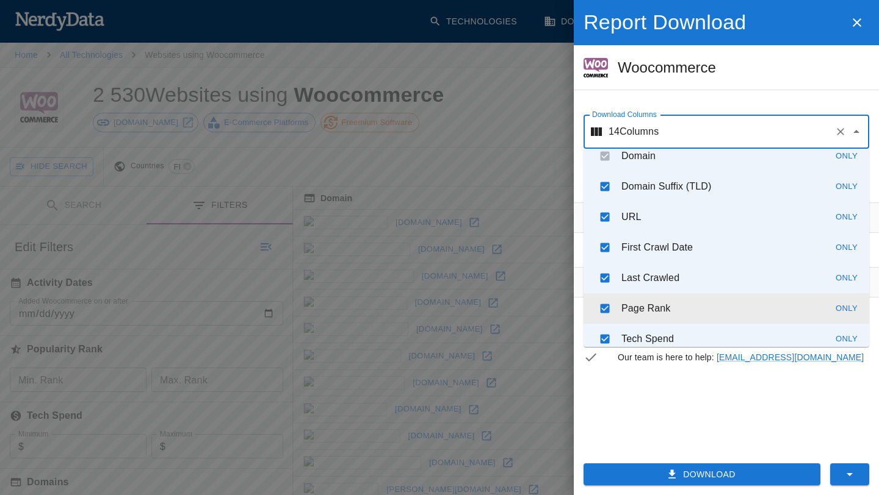
scroll to position [0, 0]
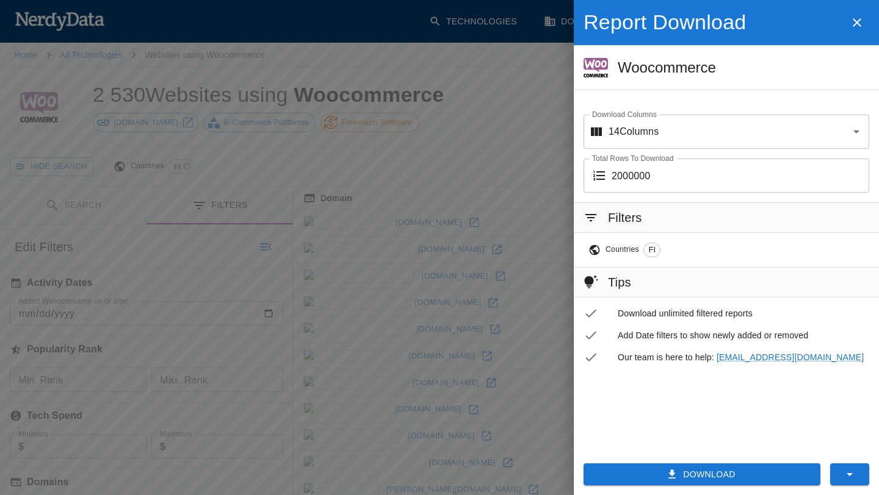
click at [747, 91] on div "Report Download Woocommerce Download Columns 14 Columns Download Columns Total …" at bounding box center [726, 96] width 305 height 193
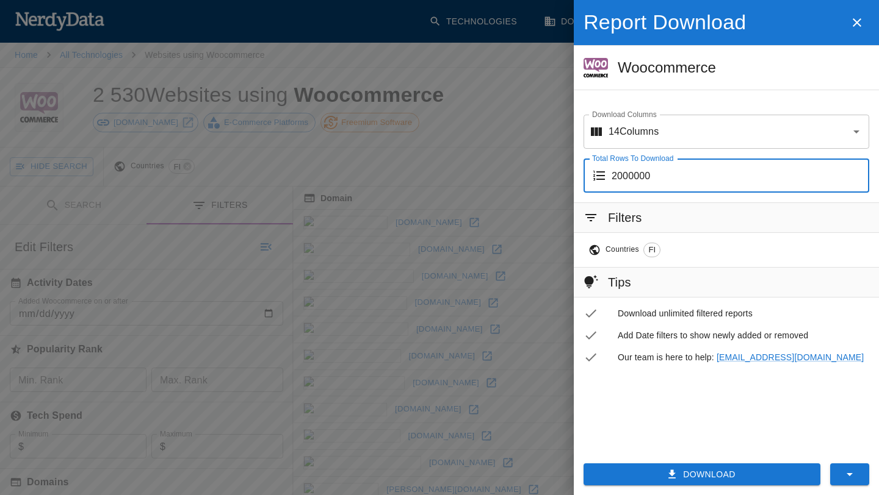
click at [714, 183] on input "2000000" at bounding box center [739, 176] width 257 height 34
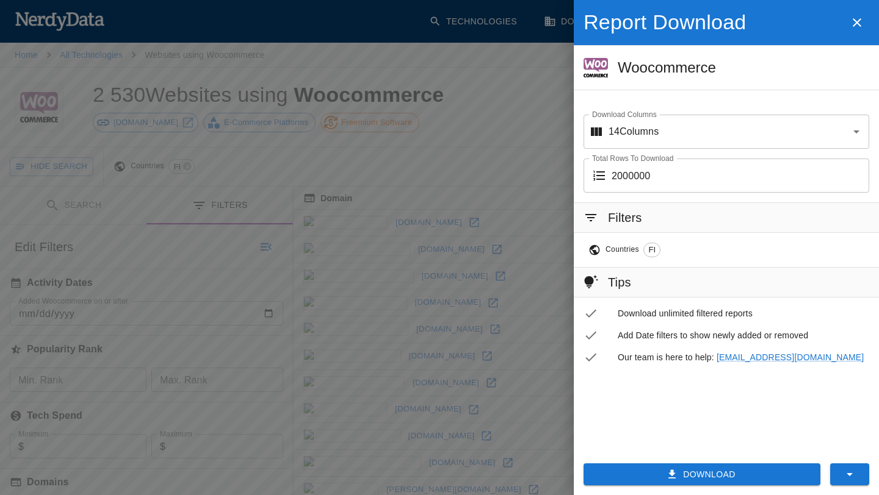
click at [591, 218] on icon at bounding box center [590, 217] width 11 height 7
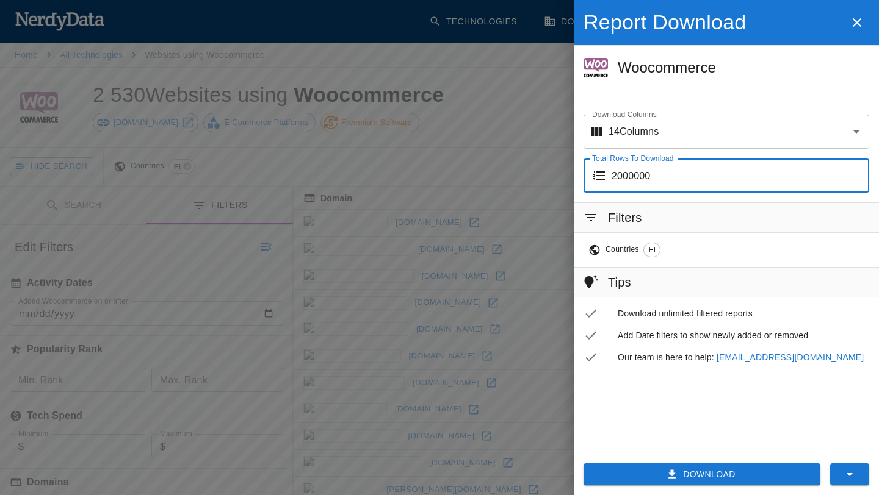
click at [671, 184] on input "2000000" at bounding box center [739, 176] width 257 height 34
click at [739, 479] on button "Download" at bounding box center [701, 475] width 237 height 23
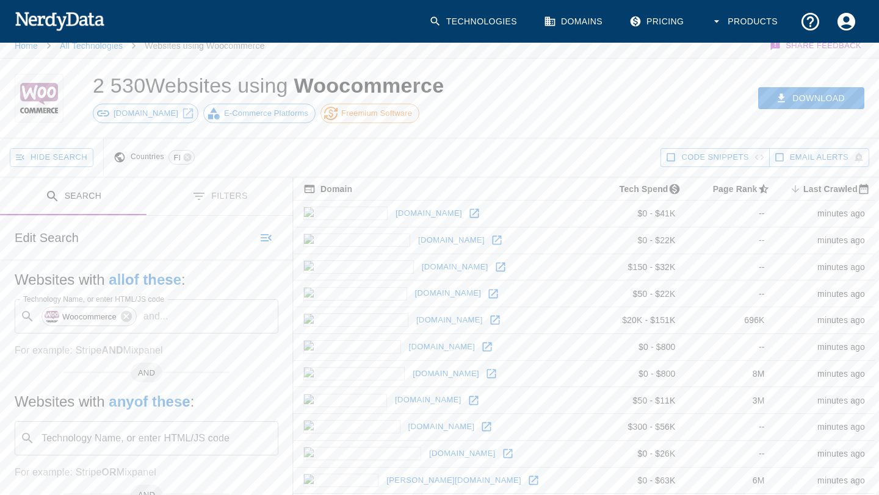
scroll to position [11, 0]
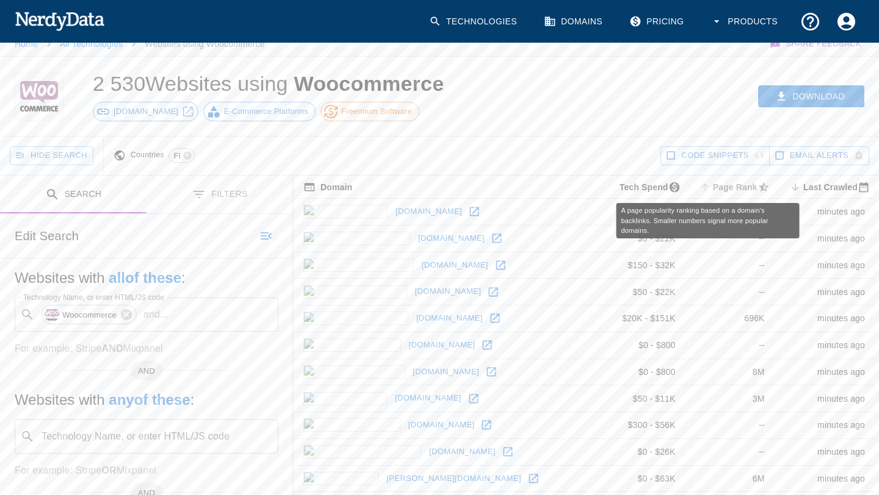
click at [699, 188] on icon "A page popularity ranking based on a domain's backlinks. Smaller numbers signal…" at bounding box center [704, 187] width 11 height 11
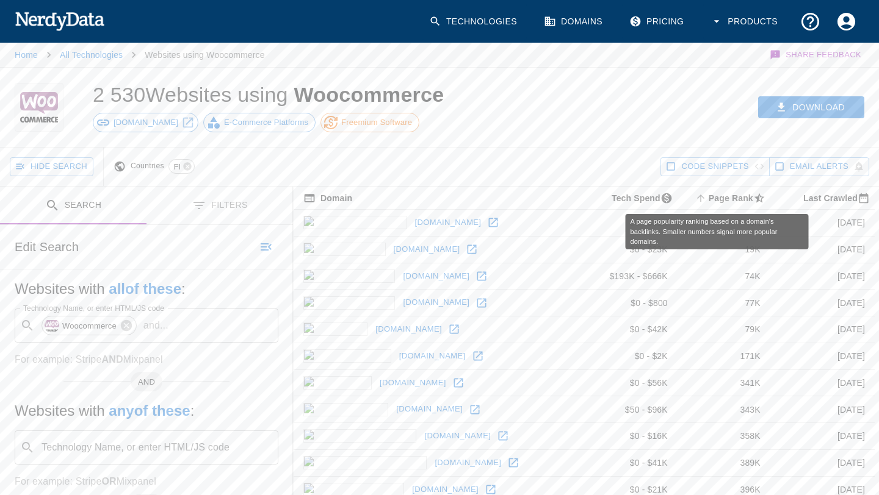
click at [697, 199] on icon "A page popularity ranking based on a domain's backlinks. Smaller numbers signal…" at bounding box center [700, 198] width 7 height 7
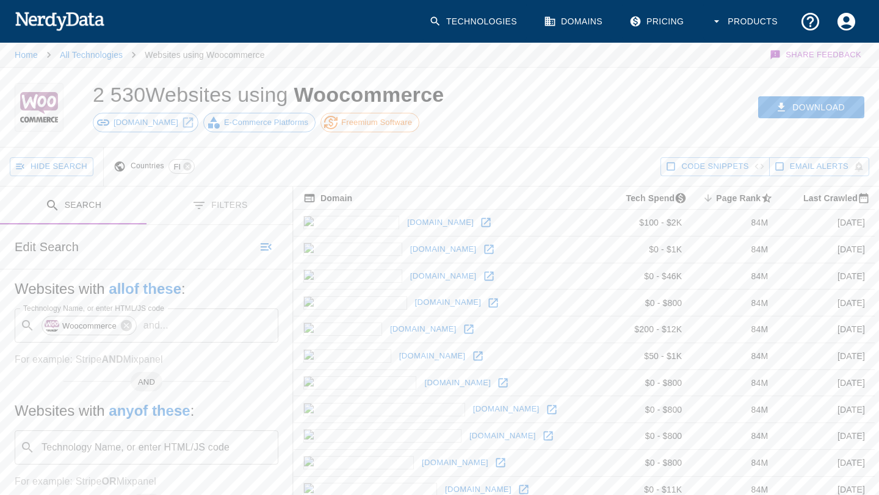
scroll to position [5, 0]
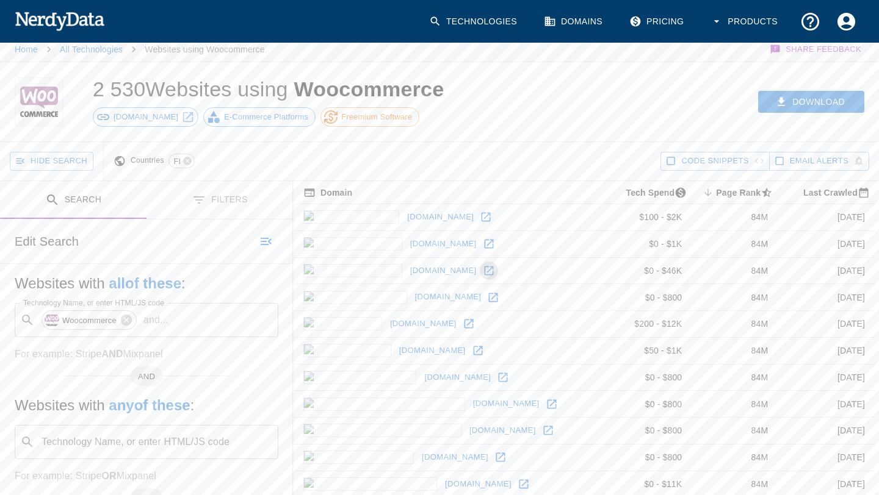
click at [483, 274] on icon at bounding box center [489, 271] width 12 height 12
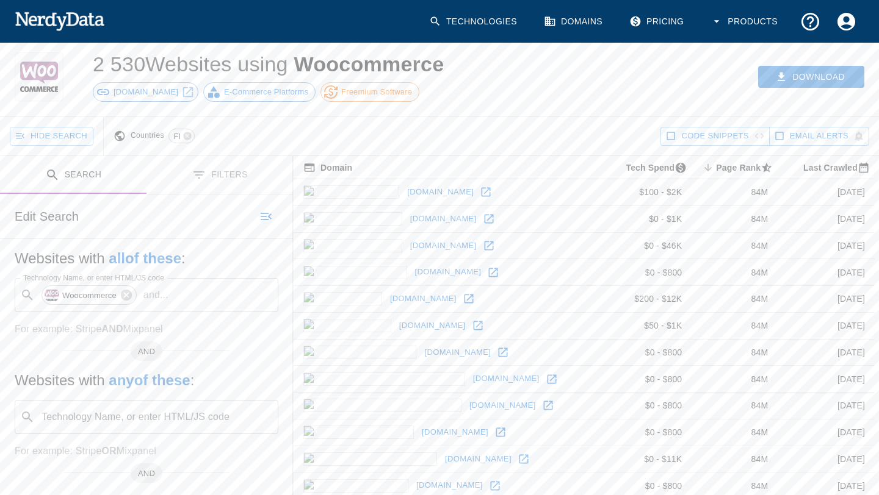
click at [481, 191] on icon at bounding box center [485, 192] width 9 height 9
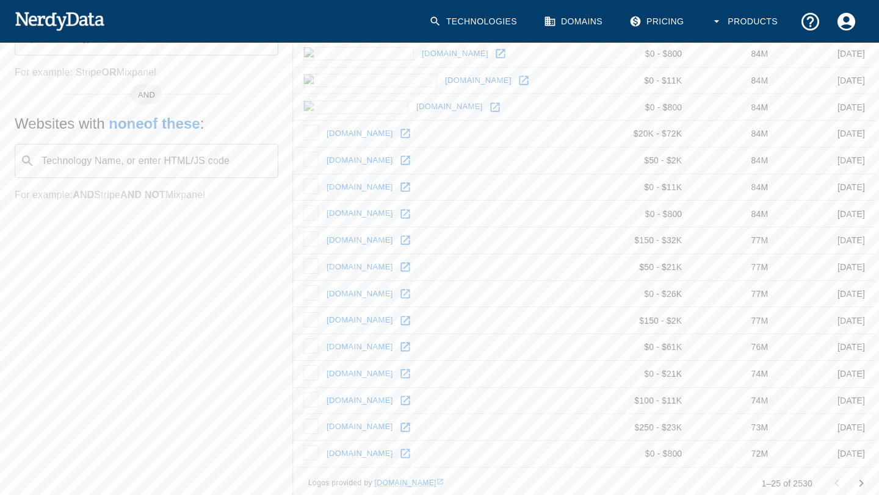
scroll to position [411, 0]
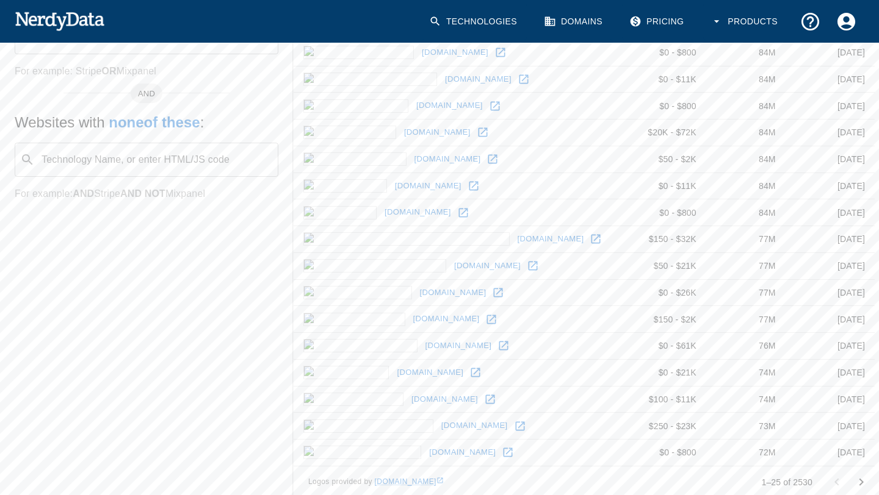
click at [589, 240] on icon at bounding box center [595, 239] width 12 height 12
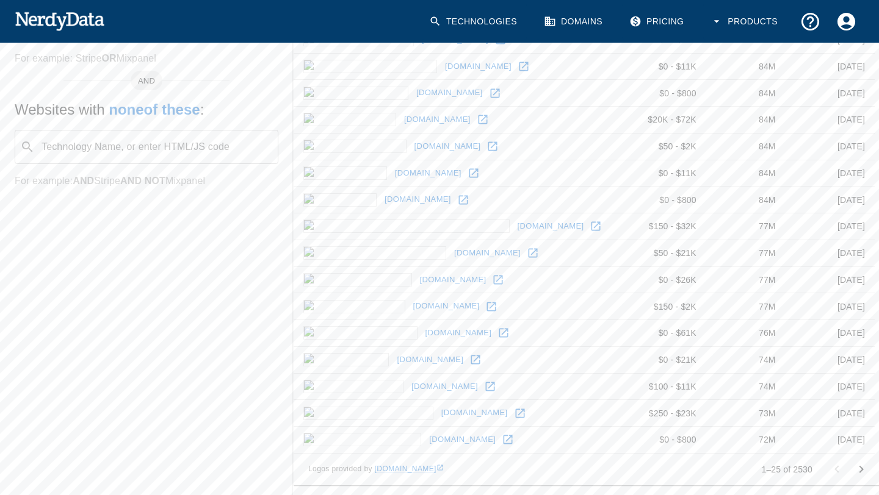
scroll to position [423, 1]
click at [863, 464] on icon "Go to next page" at bounding box center [860, 469] width 15 height 15
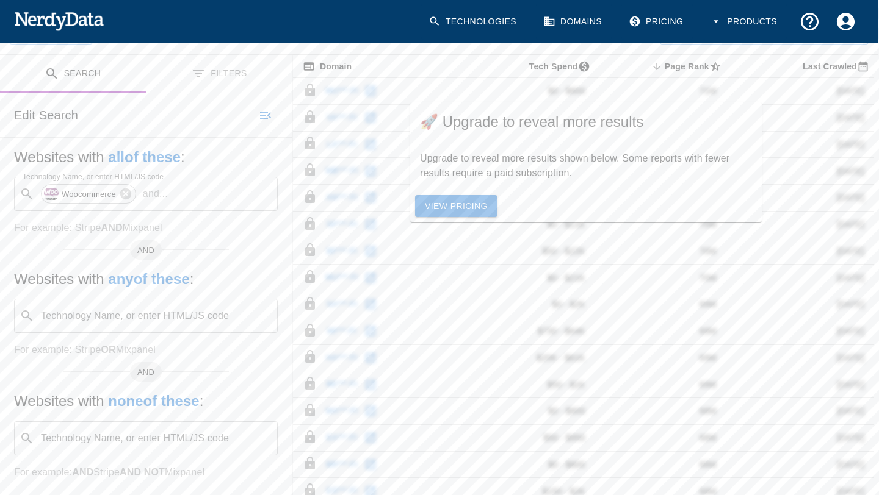
scroll to position [423, 1]
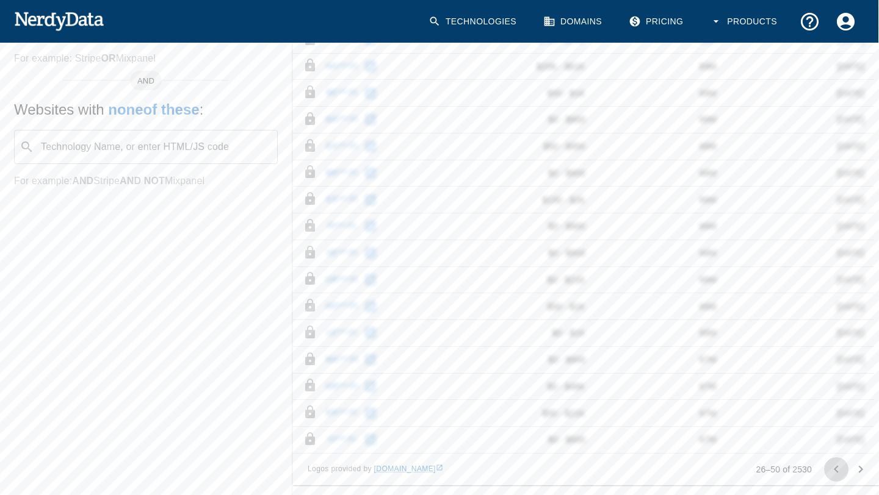
click at [837, 469] on icon "Go to previous page" at bounding box center [836, 469] width 15 height 15
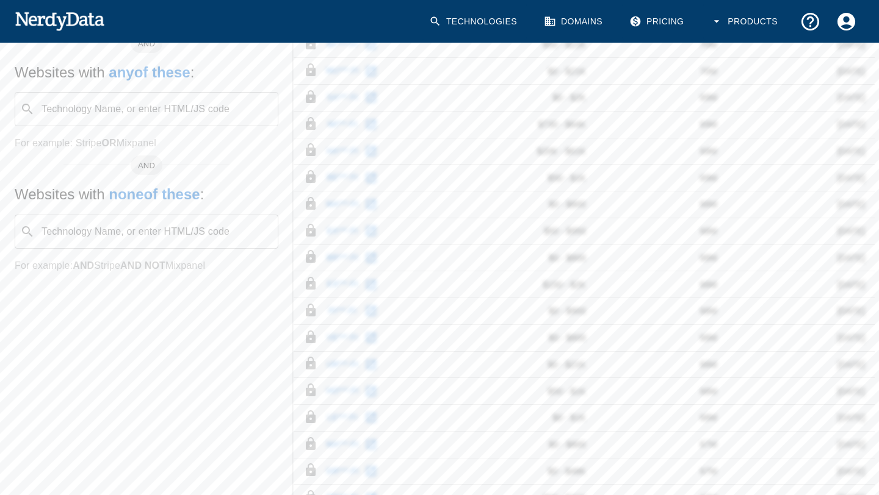
scroll to position [0, 0]
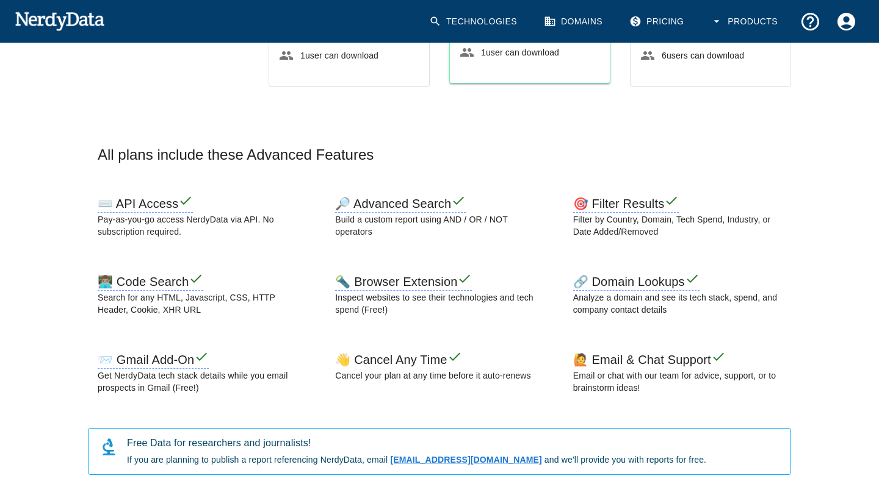
scroll to position [408, 0]
